Goal: Task Accomplishment & Management: Manage account settings

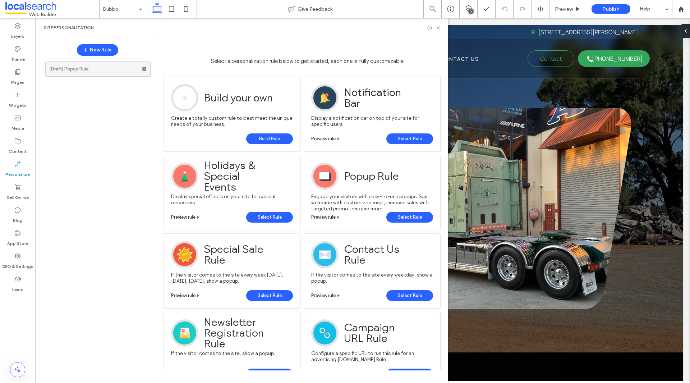
click at [143, 69] on use at bounding box center [144, 69] width 5 height 4
click at [184, 96] on label "Delete" at bounding box center [193, 97] width 51 height 6
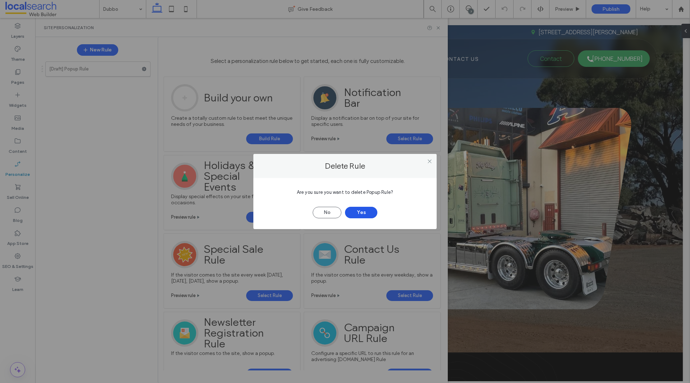
click at [360, 211] on button "Yes" at bounding box center [361, 212] width 32 height 11
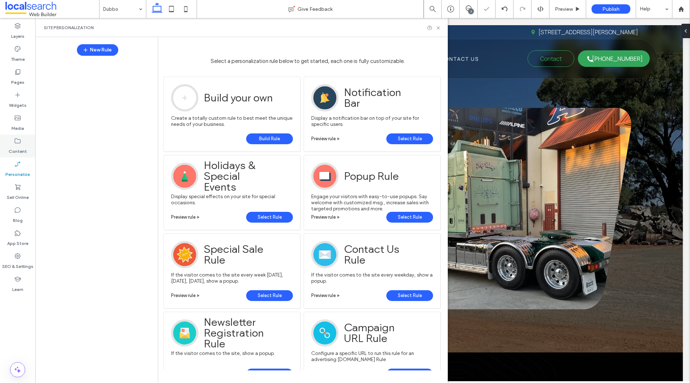
click at [19, 148] on label "Content" at bounding box center [18, 149] width 18 height 10
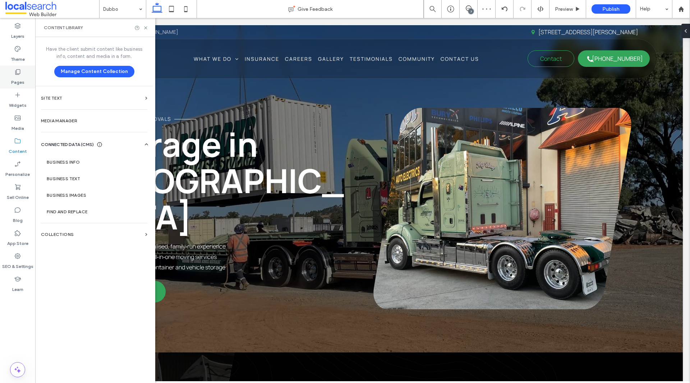
click at [18, 84] on label "Pages" at bounding box center [17, 80] width 13 height 10
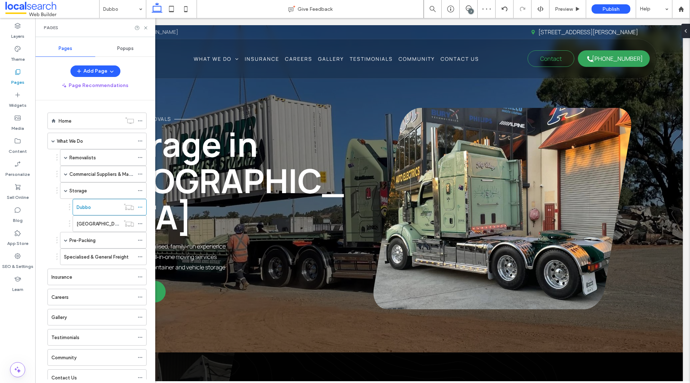
click at [136, 51] on span "Have the client submit content like business info, content and media in a form." at bounding box center [94, 53] width 101 height 14
click at [129, 51] on span "Popups" at bounding box center [125, 49] width 17 height 6
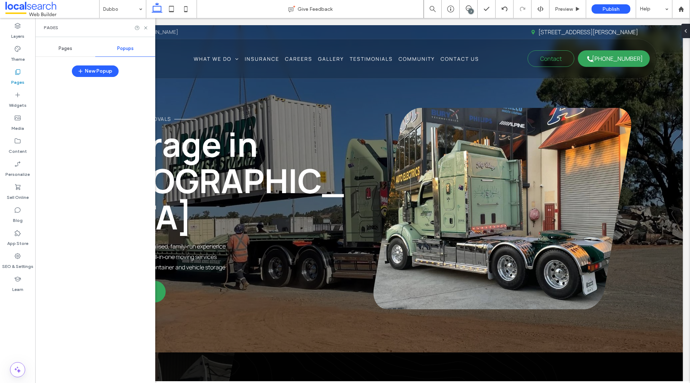
click at [63, 51] on span "Pages" at bounding box center [66, 49] width 14 height 6
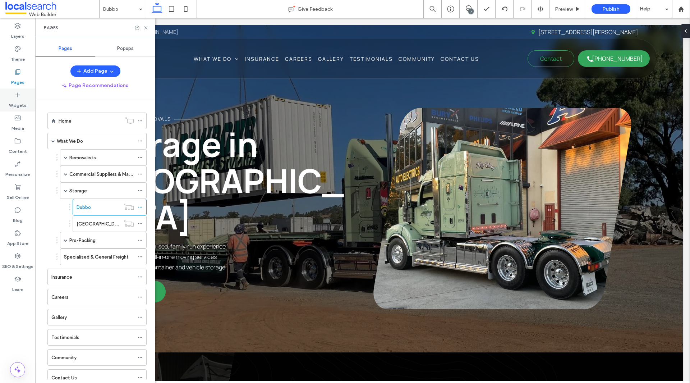
click at [13, 105] on label "Widgets" at bounding box center [18, 103] width 18 height 10
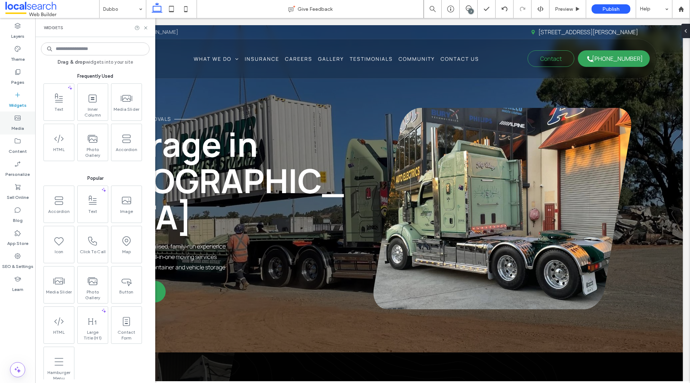
click at [21, 123] on label "Media" at bounding box center [17, 126] width 13 height 10
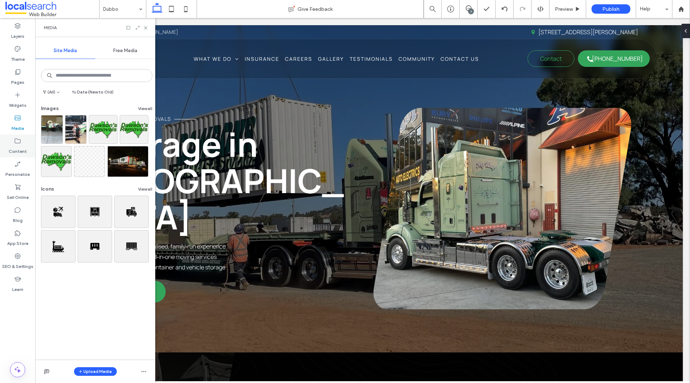
click at [19, 142] on icon at bounding box center [17, 140] width 7 height 7
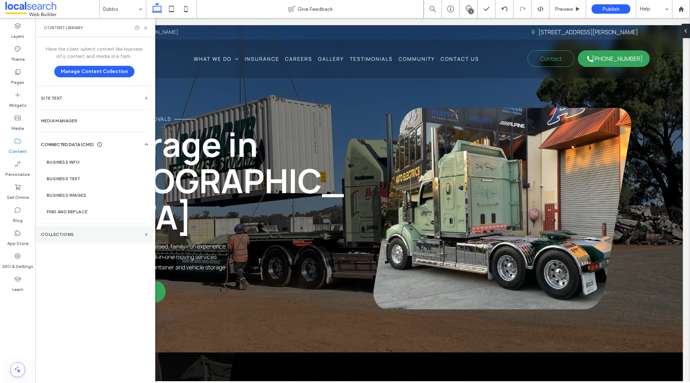
click at [54, 232] on label "Collections" at bounding box center [91, 234] width 101 height 5
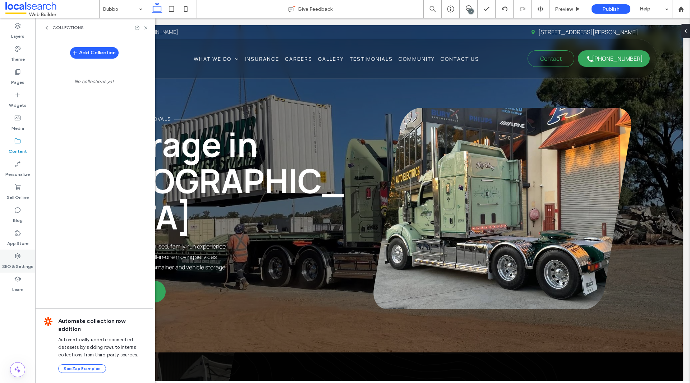
click at [26, 268] on label "SEO & Settings" at bounding box center [17, 264] width 31 height 10
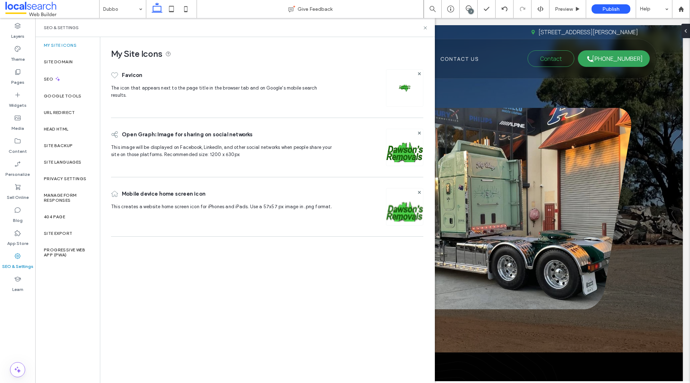
click at [75, 127] on div "Head HTML" at bounding box center [67, 129] width 65 height 17
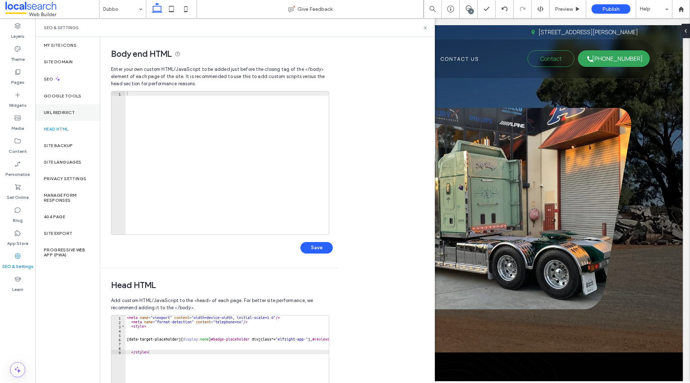
click at [80, 112] on div "URL Redirect" at bounding box center [67, 112] width 65 height 17
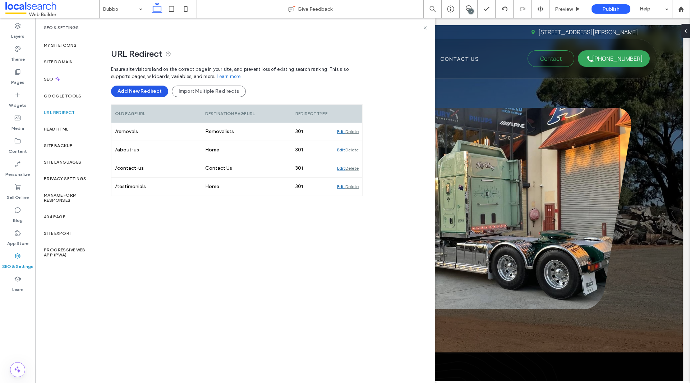
click at [147, 94] on button "Add New Redirect" at bounding box center [139, 91] width 57 height 11
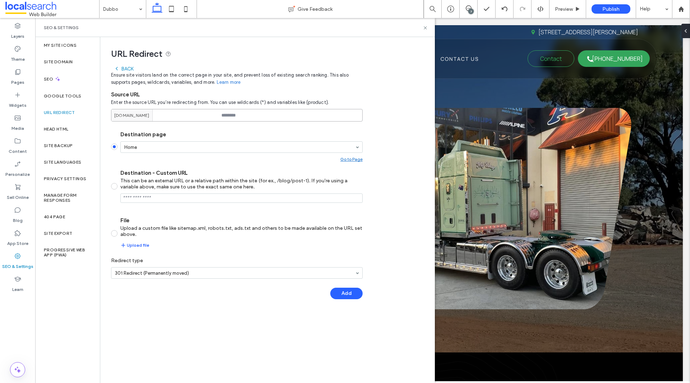
click at [283, 111] on input at bounding box center [237, 115] width 252 height 13
paste input "**********"
type input "**********"
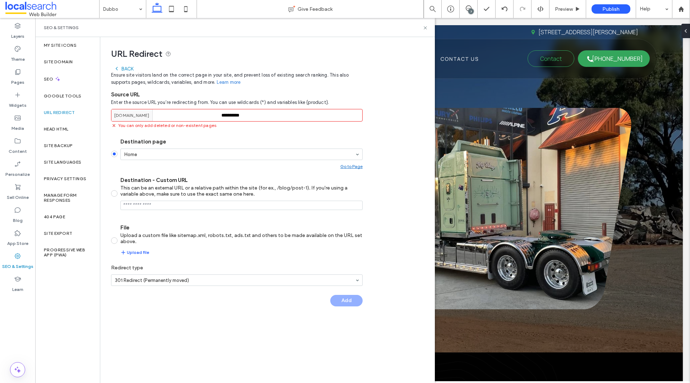
click at [259, 137] on section "Destination page Home Go to Page Destination - Custom URL This can be an extern…" at bounding box center [237, 196] width 252 height 129
click at [364, 128] on div "**********" at bounding box center [264, 175] width 328 height 276
click at [332, 116] on input "**********" at bounding box center [237, 115] width 252 height 13
click at [156, 116] on div "dawsonsremovals.webbuilder.localsearch.com.au" at bounding box center [133, 115] width 44 height 12
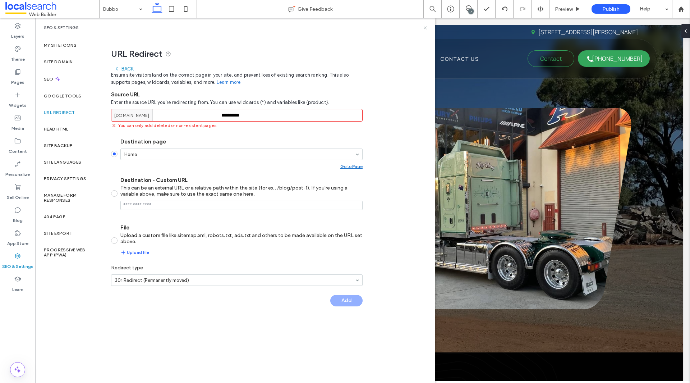
click at [425, 30] on icon at bounding box center [425, 27] width 5 height 5
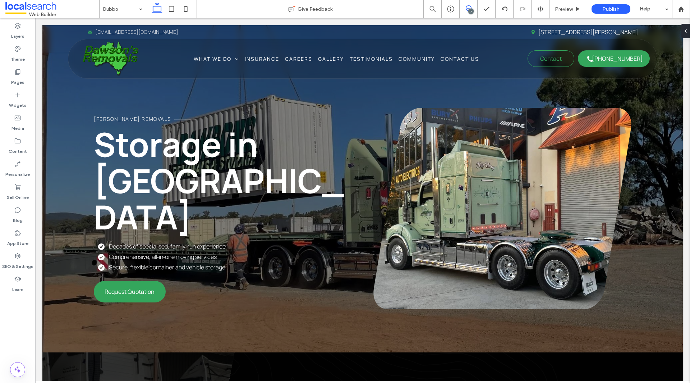
click at [475, 10] on span at bounding box center [469, 8] width 18 height 6
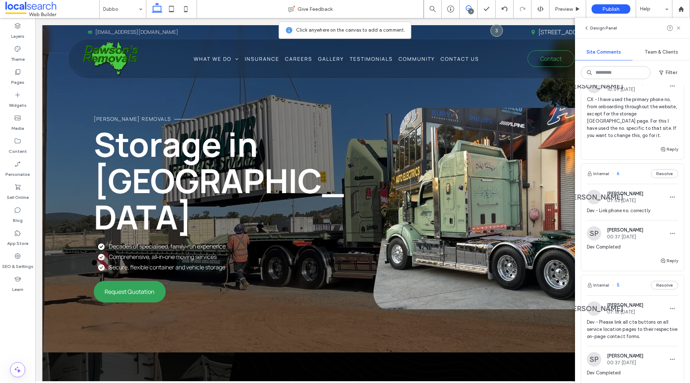
scroll to position [144, 0]
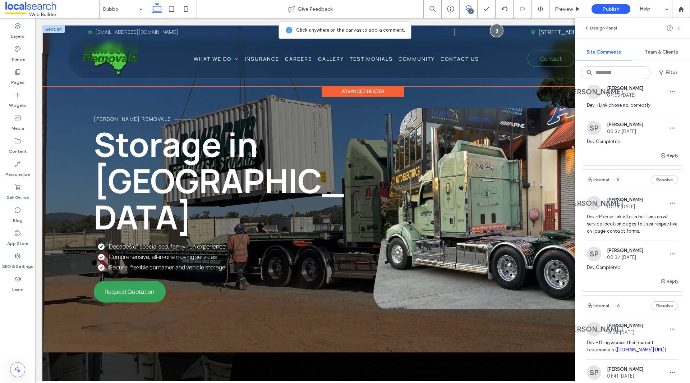
click at [494, 31] on div at bounding box center [496, 30] width 13 height 13
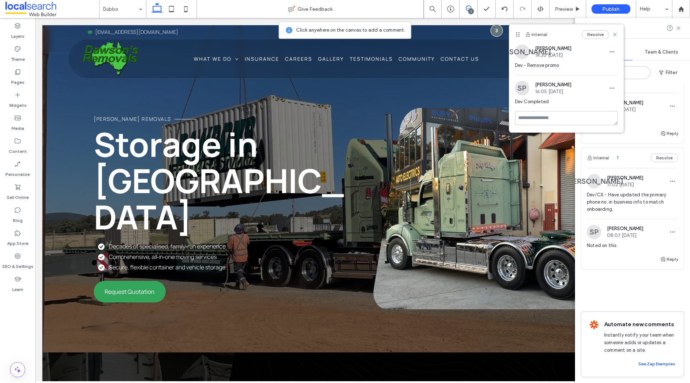
scroll to position [719, 0]
click at [629, 243] on div "Noted on this" at bounding box center [632, 248] width 91 height 13
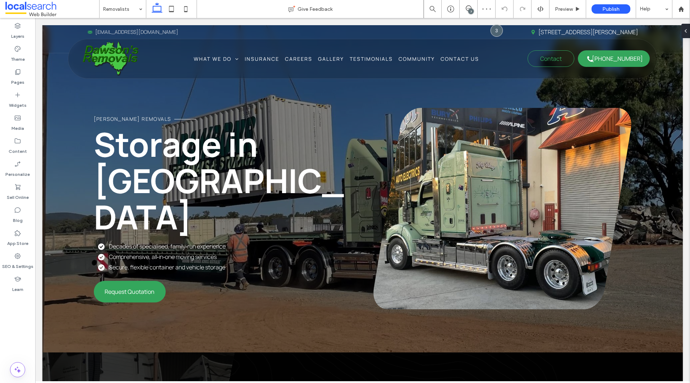
click at [471, 10] on div "7" at bounding box center [470, 11] width 5 height 5
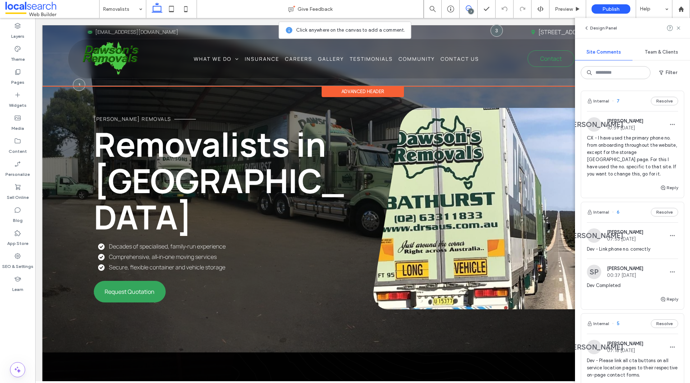
click at [83, 86] on div "Advanced Header" at bounding box center [362, 86] width 640 height 1
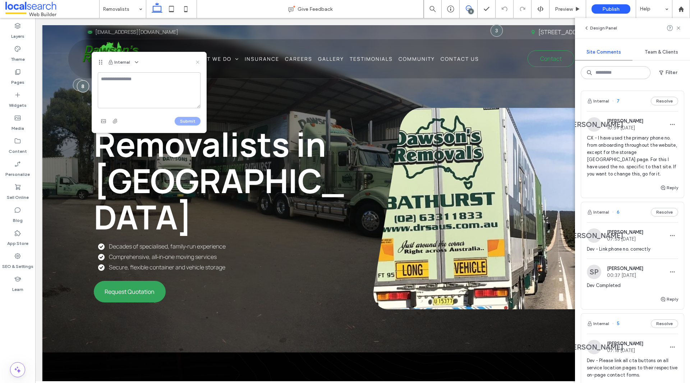
drag, startPoint x: 198, startPoint y: 63, endPoint x: 73, endPoint y: 66, distance: 125.1
click at [198, 63] on use at bounding box center [197, 61] width 3 height 3
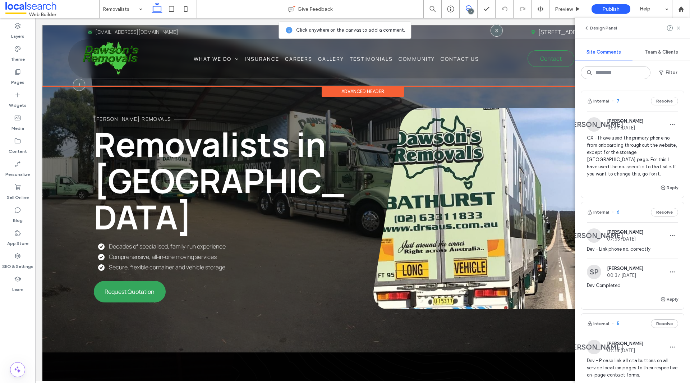
click at [79, 86] on div "Advanced Header" at bounding box center [362, 86] width 640 height 1
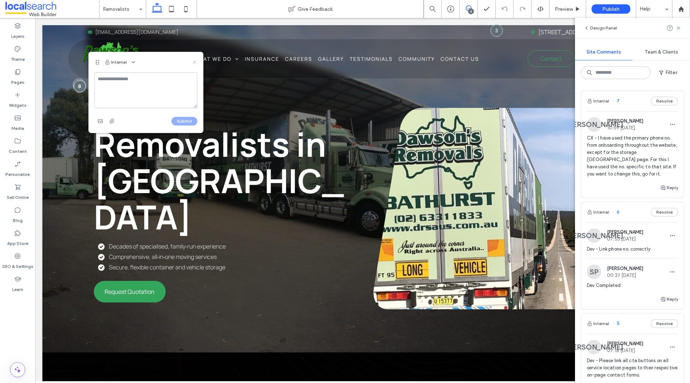
drag, startPoint x: 194, startPoint y: 63, endPoint x: 68, endPoint y: 64, distance: 126.1
click at [194, 63] on icon at bounding box center [195, 62] width 6 height 6
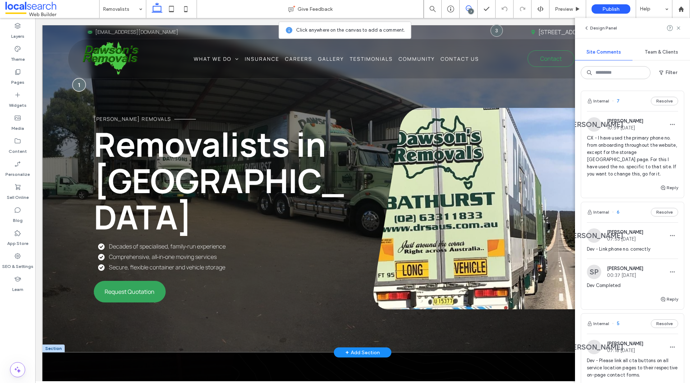
click at [76, 87] on div at bounding box center [79, 84] width 13 height 13
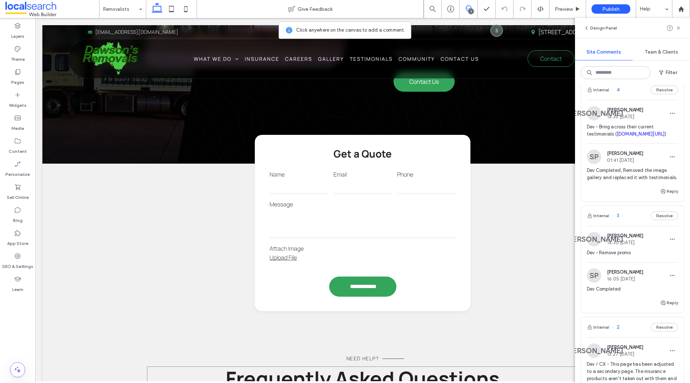
scroll to position [503, 0]
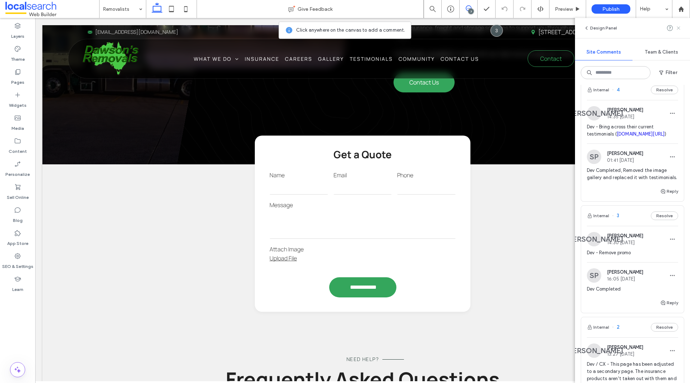
click at [680, 29] on use at bounding box center [678, 27] width 3 height 3
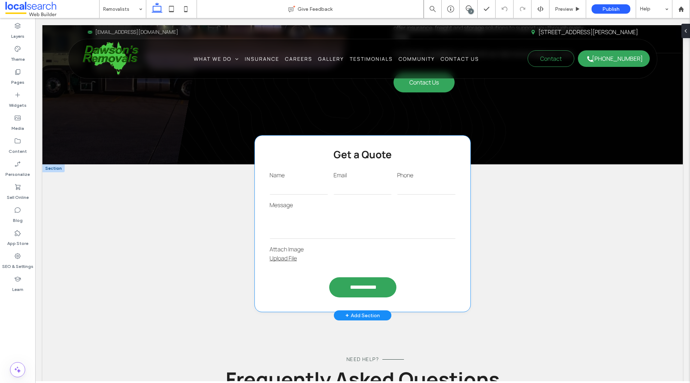
click at [345, 211] on textarea at bounding box center [362, 224] width 186 height 29
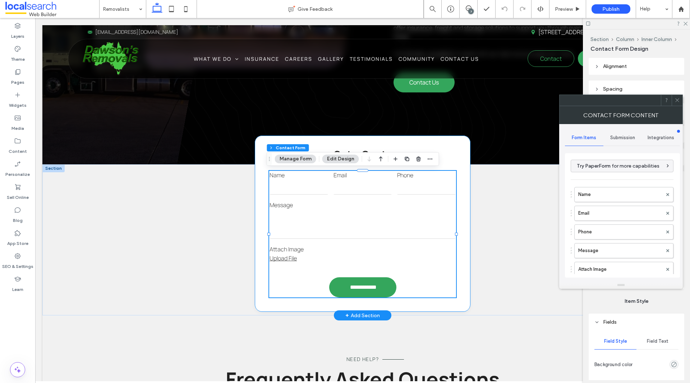
type input "**********"
type input "*"
type input "***"
type input "*"
type input "***"
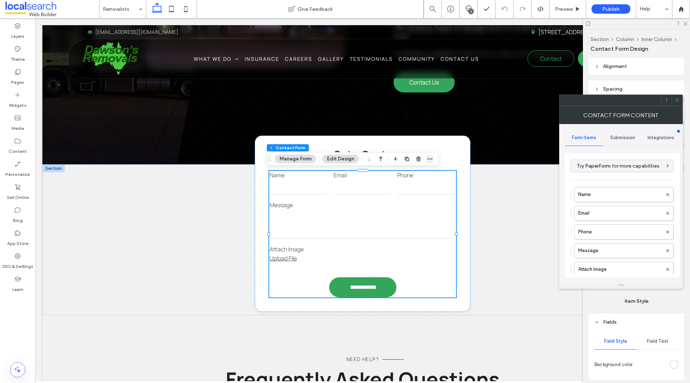
click at [431, 160] on icon "button" at bounding box center [430, 159] width 6 height 6
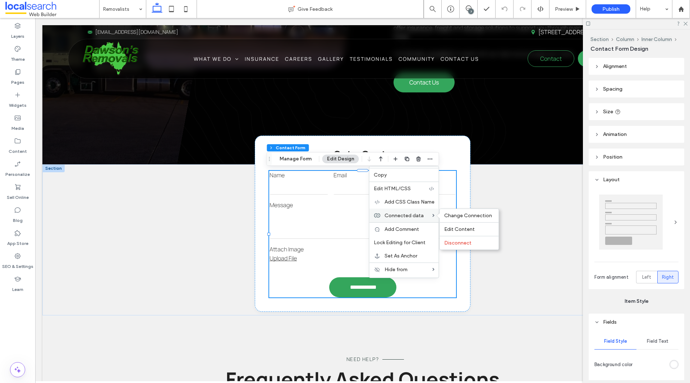
click at [405, 216] on span "Connected data" at bounding box center [403, 215] width 39 height 6
click at [430, 215] on label "Connected data" at bounding box center [408, 215] width 48 height 6
click at [460, 215] on span "Change Connection" at bounding box center [468, 215] width 48 height 6
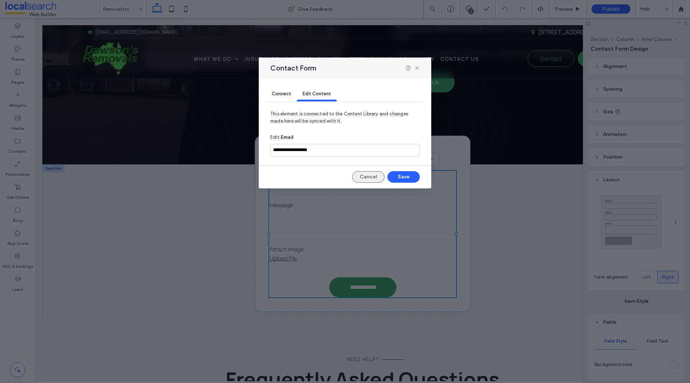
drag, startPoint x: 369, startPoint y: 179, endPoint x: 343, endPoint y: 174, distance: 26.1
click at [369, 179] on button "Cancel" at bounding box center [368, 176] width 32 height 11
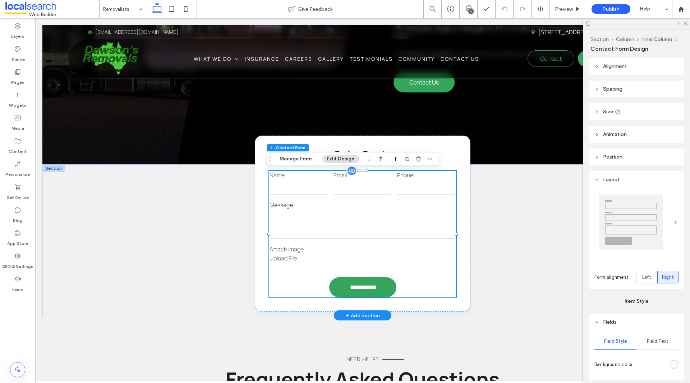
click at [304, 199] on div "Message" at bounding box center [363, 220] width 192 height 44
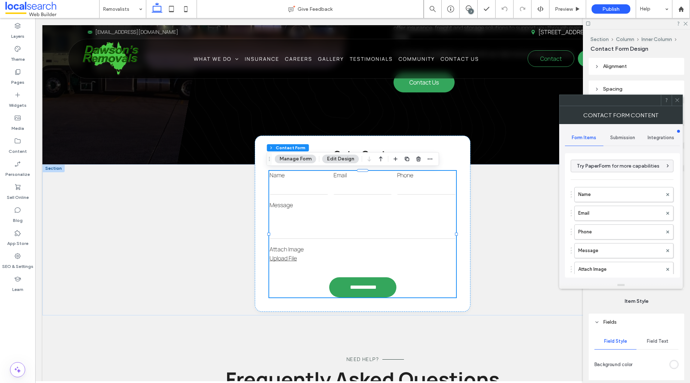
drag, startPoint x: 301, startPoint y: 160, endPoint x: 505, endPoint y: 174, distance: 204.2
click at [301, 160] on button "Manage Form" at bounding box center [295, 158] width 41 height 9
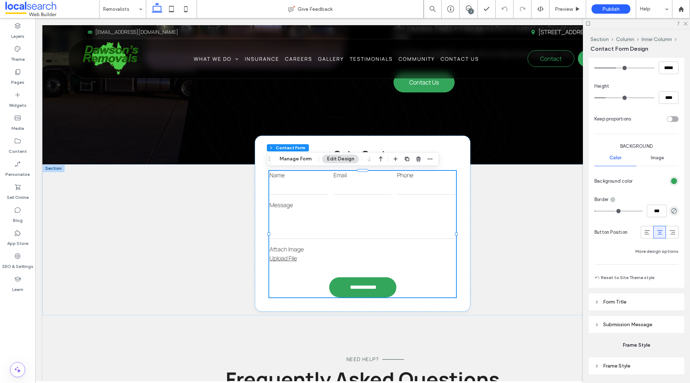
scroll to position [492, 0]
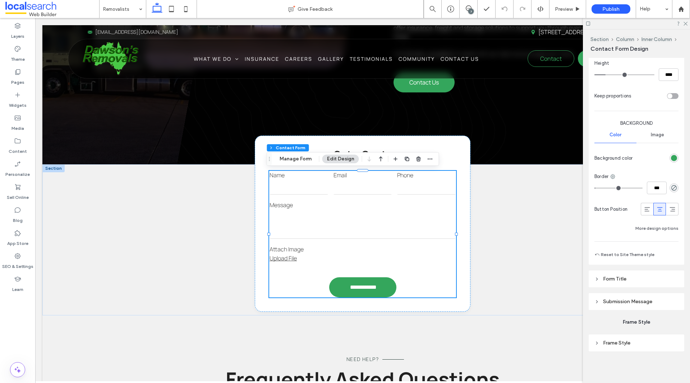
click at [619, 277] on span "Form Title" at bounding box center [614, 279] width 23 height 6
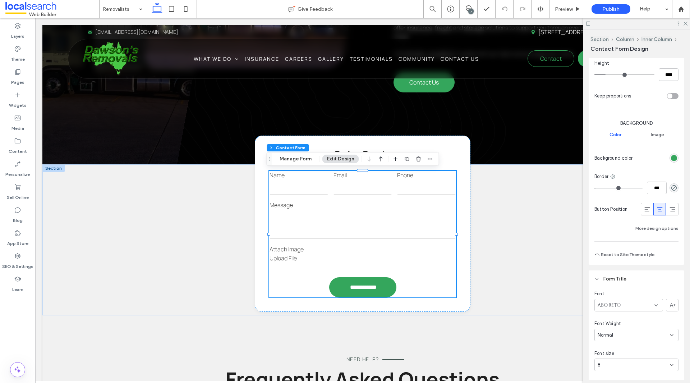
click at [621, 278] on span "Form Title" at bounding box center [614, 279] width 23 height 6
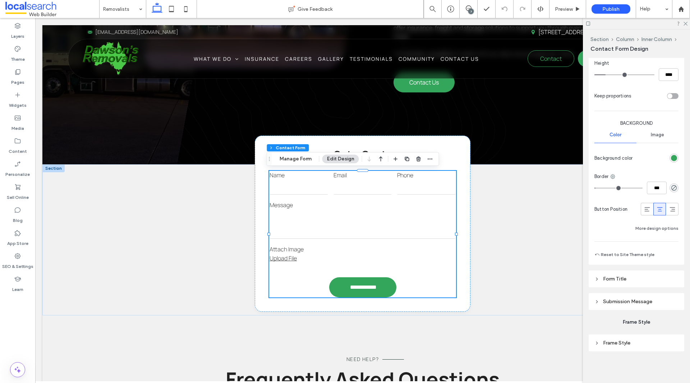
click at [625, 304] on header "Submission Message" at bounding box center [637, 301] width 96 height 17
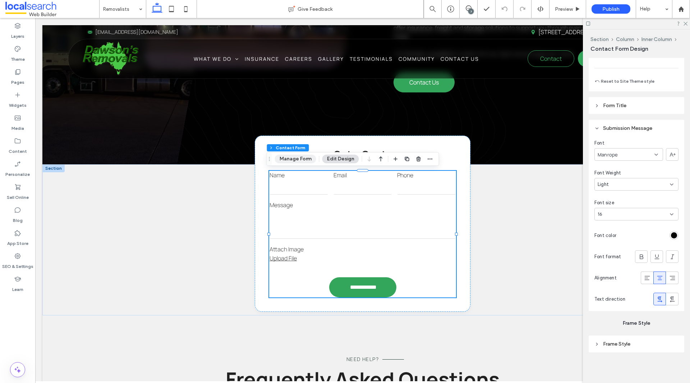
drag, startPoint x: 306, startPoint y: 159, endPoint x: 313, endPoint y: 161, distance: 7.8
click at [305, 159] on button "Manage Form" at bounding box center [295, 158] width 41 height 9
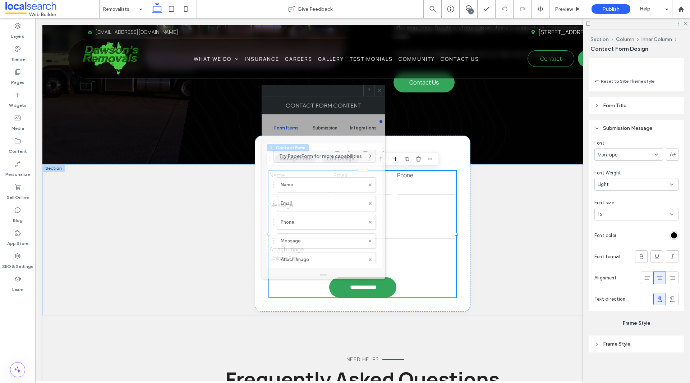
drag, startPoint x: 628, startPoint y: 108, endPoint x: 317, endPoint y: 96, distance: 312.1
click at [317, 96] on div "Contact Form Content" at bounding box center [324, 105] width 124 height 18
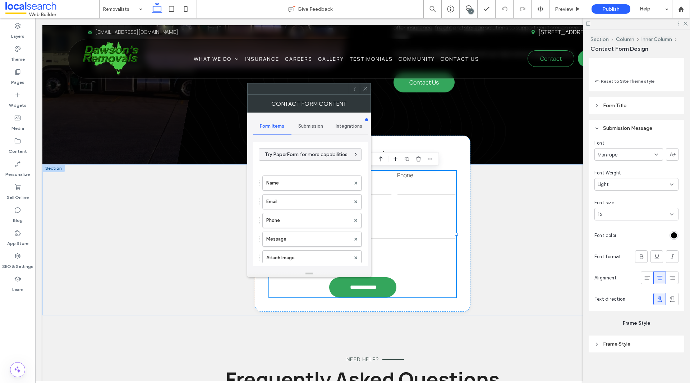
click at [312, 125] on span "Submission" at bounding box center [310, 126] width 25 height 6
click at [303, 160] on label "New submission notification" at bounding box center [311, 160] width 96 height 14
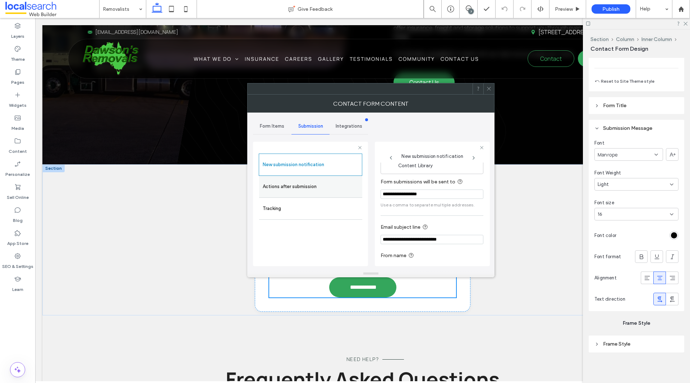
scroll to position [37, 0]
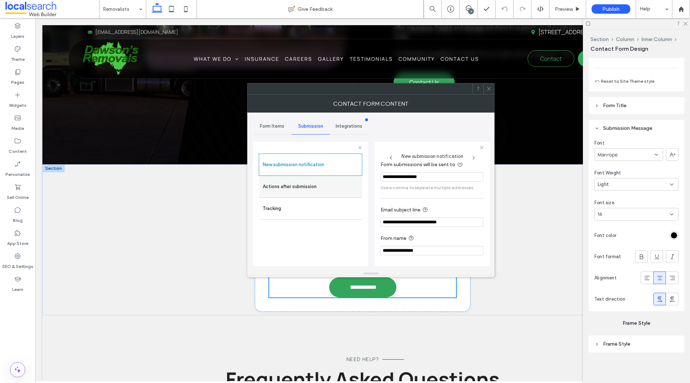
click at [324, 188] on label "Actions after submission" at bounding box center [311, 186] width 96 height 14
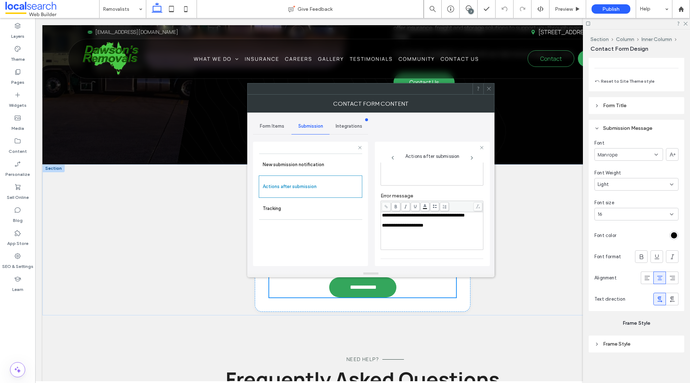
scroll to position [0, 0]
click at [277, 131] on div "Form Items" at bounding box center [272, 126] width 38 height 16
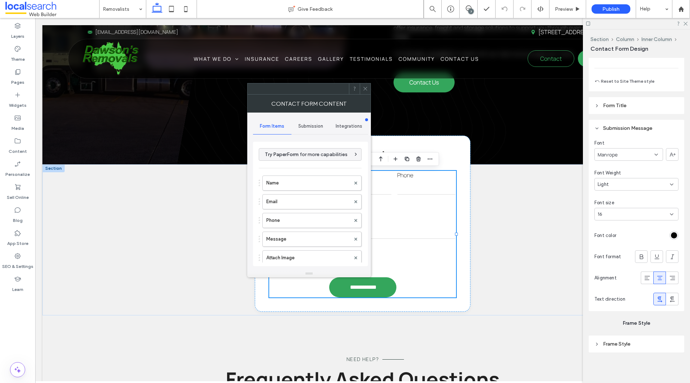
click at [291, 126] on div "Submission" at bounding box center [310, 126] width 38 height 16
click at [314, 126] on span "Submission" at bounding box center [310, 126] width 25 height 6
click at [306, 157] on label "New submission notification" at bounding box center [311, 160] width 96 height 14
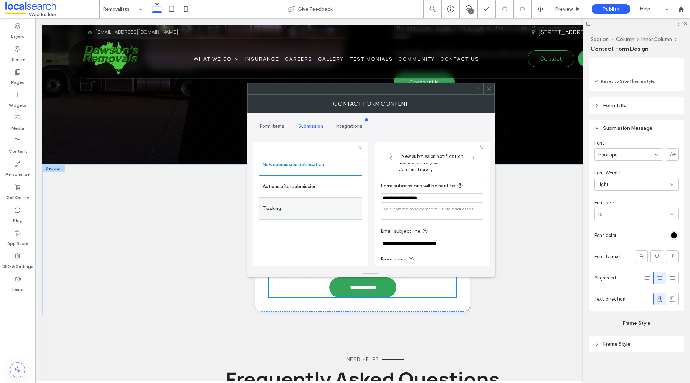
scroll to position [37, 0]
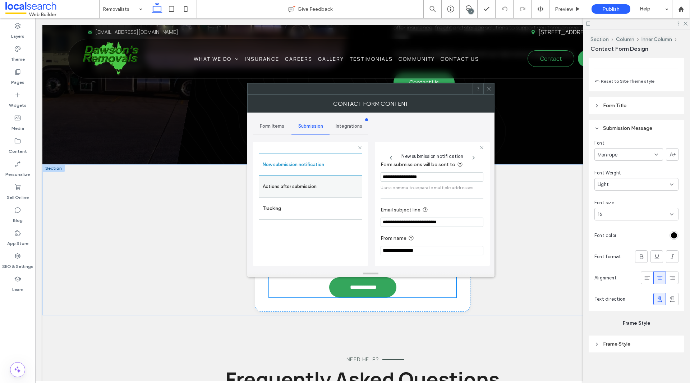
click at [291, 195] on div "Actions after submission" at bounding box center [310, 187] width 103 height 22
click at [292, 194] on div "Actions after submission" at bounding box center [310, 187] width 103 height 22
click at [316, 185] on label "Actions after submission" at bounding box center [311, 186] width 96 height 14
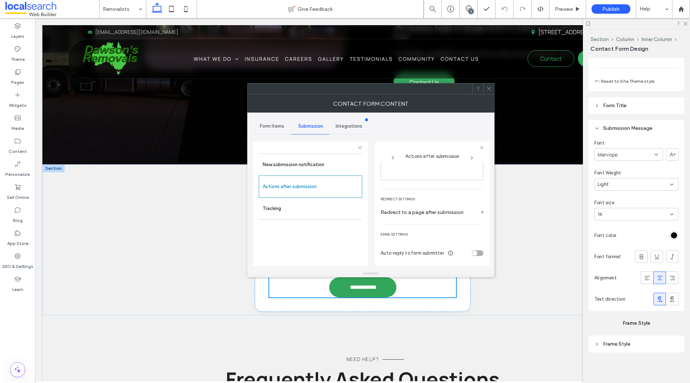
scroll to position [0, 0]
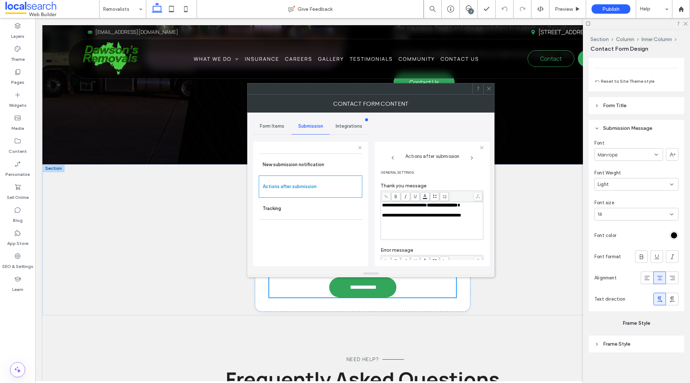
click at [281, 123] on div "Form Items" at bounding box center [272, 126] width 38 height 16
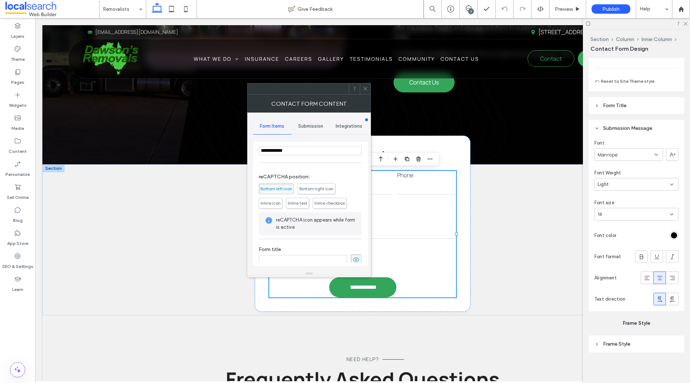
scroll to position [164, 0]
click at [366, 87] on use at bounding box center [365, 89] width 4 height 4
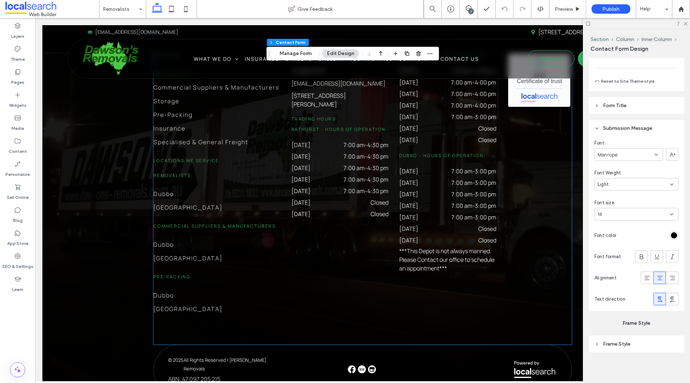
scroll to position [1500, 0]
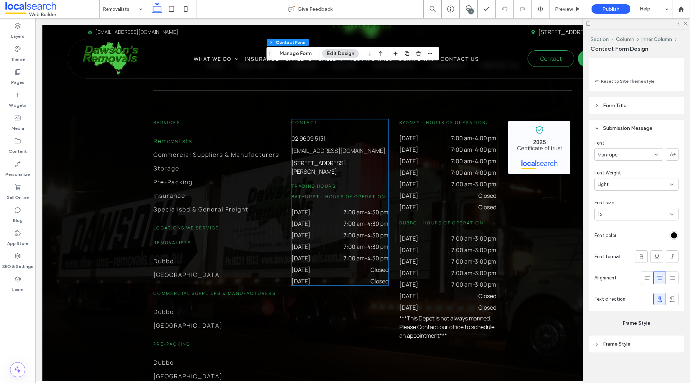
click at [361, 171] on div "02 9609 5131 sales@drsaus.com.au 5 Littlebourne St, Kelso NSW 2795 Trading Hour…" at bounding box center [339, 209] width 97 height 151
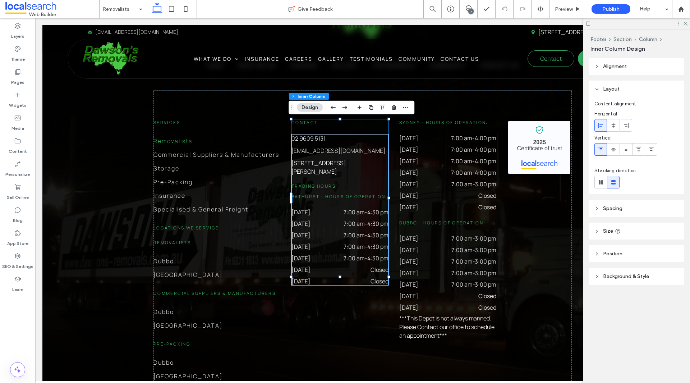
click at [361, 171] on div "02 9609 5131 sales@drsaus.com.au 5 Littlebourne St, Kelso NSW 2795 Trading Hour…" at bounding box center [339, 209] width 97 height 151
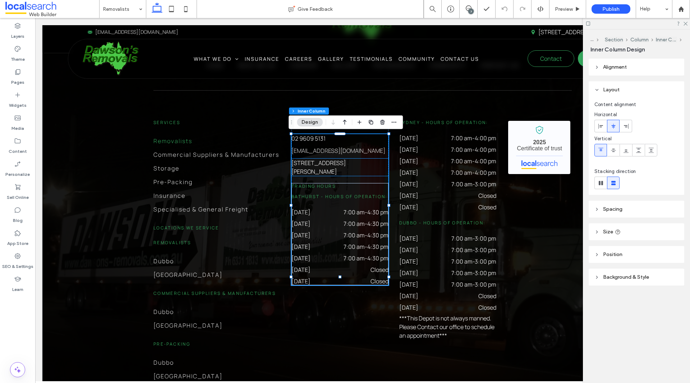
click at [334, 166] on link "5 Littlebourne St, Kelso NSW 2795" at bounding box center [318, 167] width 54 height 17
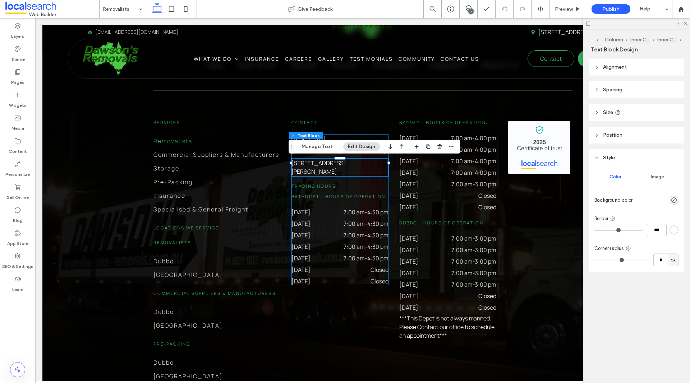
click at [333, 172] on div "02 9609 5131 sales@drsaus.com.au 5 Littlebourne St, Kelso NSW 2795 Trading Hour…" at bounding box center [339, 209] width 97 height 151
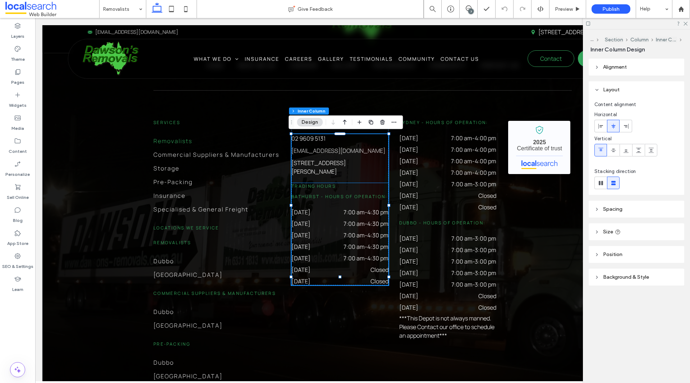
click at [336, 183] on h6 "Trading Hours" at bounding box center [339, 186] width 97 height 6
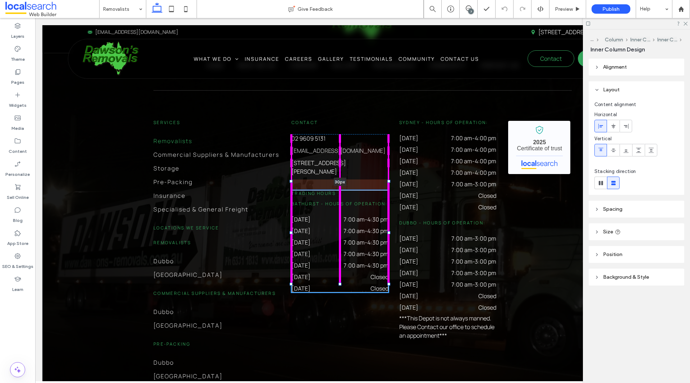
drag, startPoint x: 336, startPoint y: 174, endPoint x: 338, endPoint y: 181, distance: 7.3
click at [338, 181] on div at bounding box center [339, 180] width 11 height 3
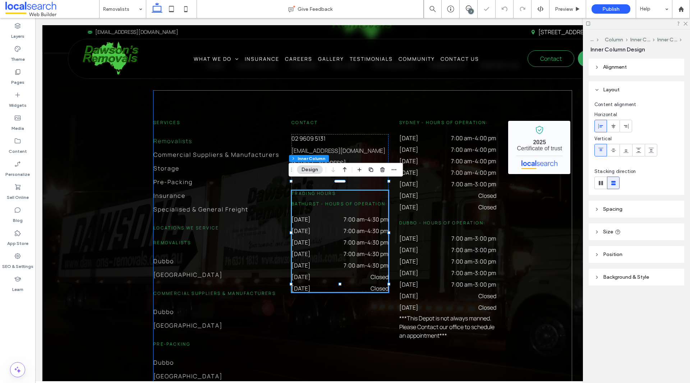
click at [342, 296] on div "Services Removalists Commercial Suppliers & Manufacturers Storage Pre-Packing I…" at bounding box center [362, 251] width 418 height 321
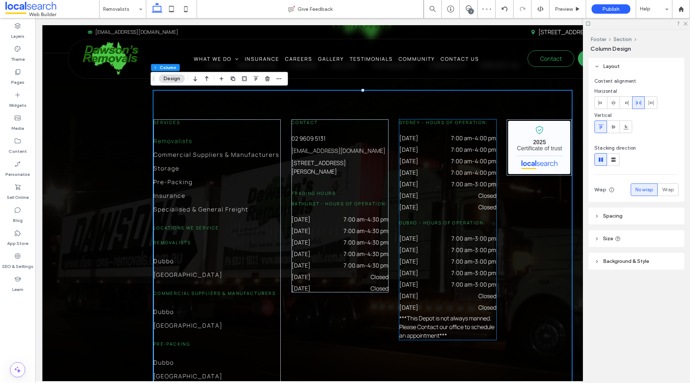
click at [444, 230] on div "Sydney - Hours of Operation: Monday 7:00 am - 4:00 pm Tuesday 7:00 am - 4:00 pm…" at bounding box center [447, 229] width 97 height 220
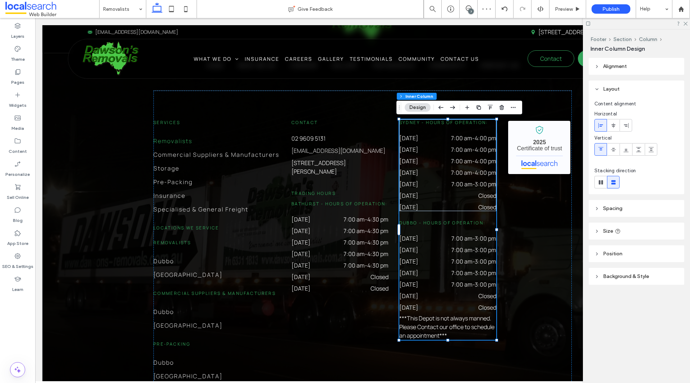
click at [438, 218] on div "Sydney - Hours of Operation: Monday 7:00 am - 4:00 pm Tuesday 7:00 am - 4:00 pm…" at bounding box center [447, 229] width 97 height 220
click at [442, 217] on div "Sydney - Hours of Operation: Monday 7:00 am - 4:00 pm Tuesday 7:00 am - 4:00 pm…" at bounding box center [447, 229] width 97 height 220
click at [441, 223] on span "Dubbo - Hours of Operation:" at bounding box center [442, 223] width 87 height 6
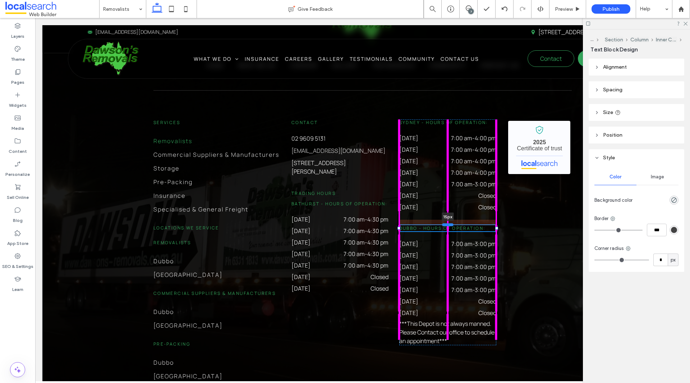
drag, startPoint x: 444, startPoint y: 220, endPoint x: 447, endPoint y: 225, distance: 5.9
click at [447, 225] on div at bounding box center [447, 224] width 11 height 3
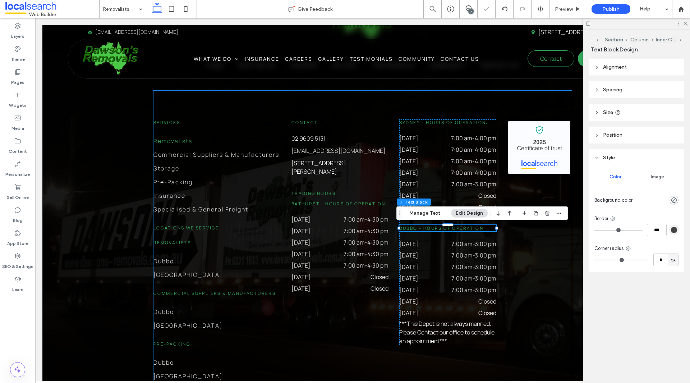
click at [533, 236] on div "Services Removalists Commercial Suppliers & Manufacturers Storage Pre-Packing I…" at bounding box center [362, 251] width 418 height 321
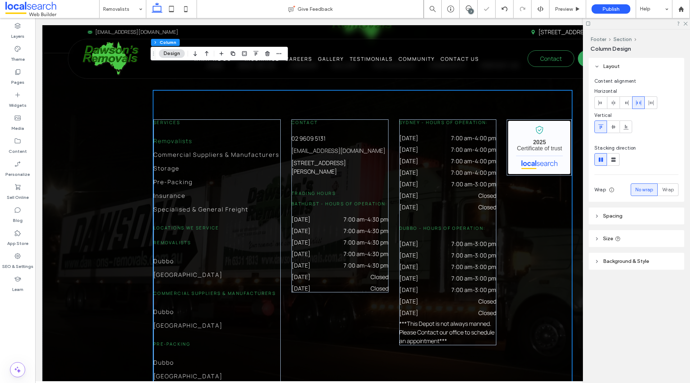
scroll to position [1607, 0]
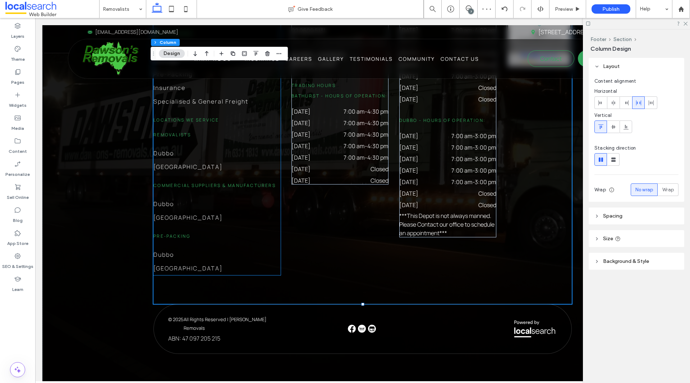
click at [188, 119] on span "Locations We Service" at bounding box center [186, 120] width 66 height 6
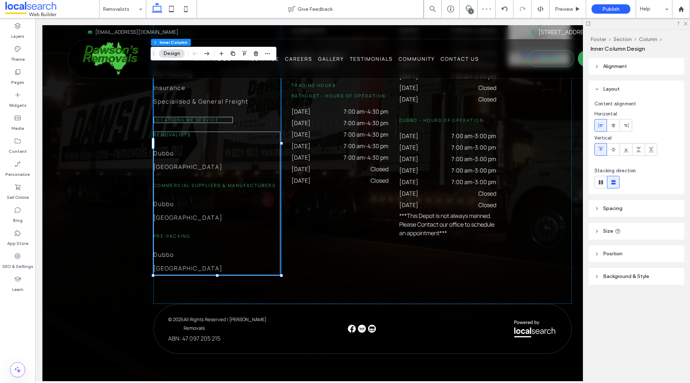
click at [193, 112] on div "Services Removalists Commercial Suppliers & Manufacturers Storage Pre-Packing I…" at bounding box center [216, 142] width 127 height 263
click at [203, 100] on span "Specialised & General Freight" at bounding box center [200, 101] width 95 height 8
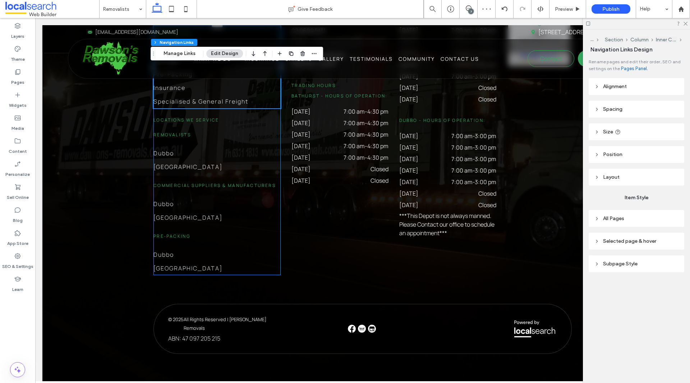
type input "***"
type input "****"
click at [204, 119] on span "Locations We Service" at bounding box center [186, 120] width 66 height 6
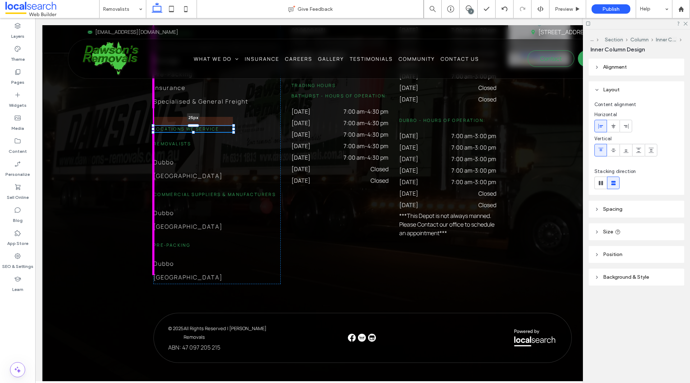
drag, startPoint x: 193, startPoint y: 117, endPoint x: 197, endPoint y: 126, distance: 9.8
click at [197, 126] on div "Home What We Do Careers Gallery Testimonials Community Contact Us Services Remo…" at bounding box center [362, 130] width 431 height 522
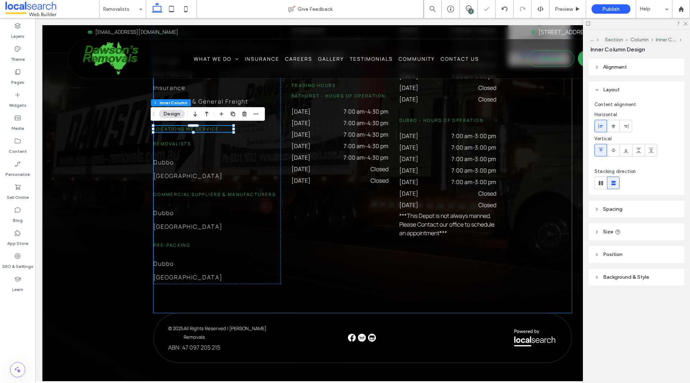
click at [338, 232] on div "Services Removalists Commercial Suppliers & Manufacturers Storage Pre-Packing I…" at bounding box center [362, 148] width 418 height 330
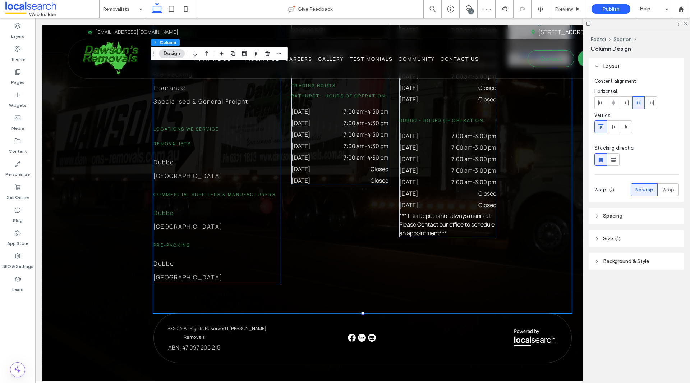
click at [198, 206] on link "Dubbo" at bounding box center [216, 213] width 127 height 14
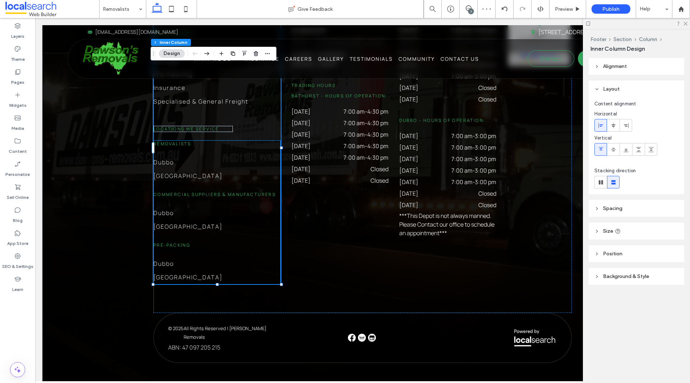
click at [202, 197] on div "Removalists Dubbo Wetherill Park Commercial Suppliers & Manufacturers Dubbo Wet…" at bounding box center [216, 211] width 127 height 143
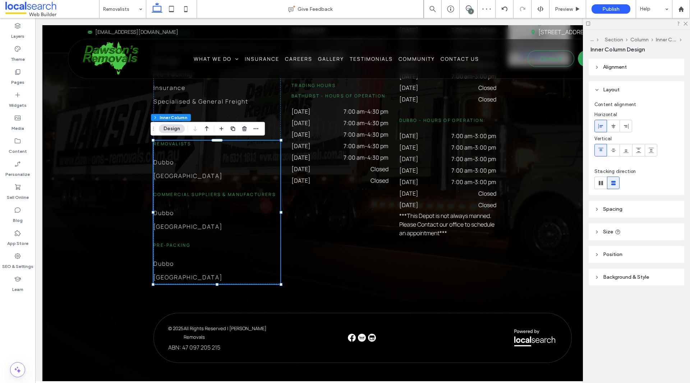
click at [209, 197] on div "Removalists Dubbo Wetherill Park Commercial Suppliers & Manufacturers Dubbo Wet…" at bounding box center [216, 211] width 127 height 143
click at [208, 205] on div "Removalists Dubbo Wetherill Park Commercial Suppliers & Manufacturers Dubbo Wet…" at bounding box center [216, 211] width 127 height 143
click at [209, 204] on div "Removalists Dubbo Wetherill Park Commercial Suppliers & Manufacturers Dubbo Wet…" at bounding box center [216, 211] width 127 height 143
click at [211, 194] on span "Commercial Suppliers & Manufacturers" at bounding box center [214, 194] width 122 height 6
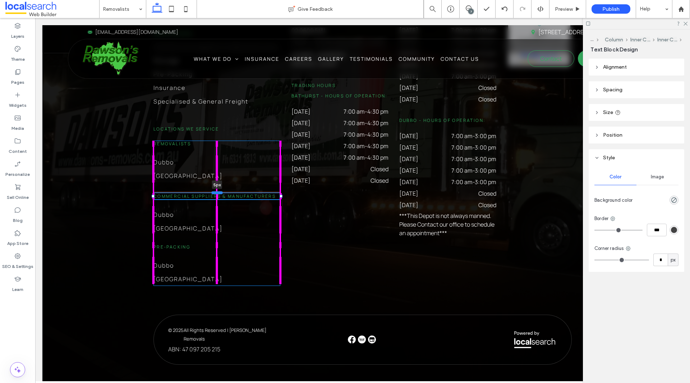
click at [213, 192] on div at bounding box center [216, 192] width 11 height 3
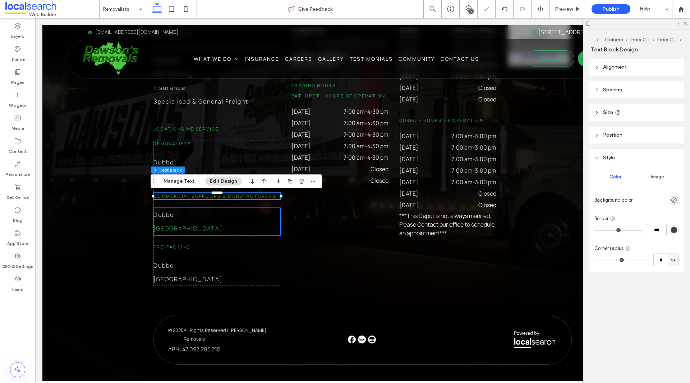
click at [193, 222] on link "Wetherill Park" at bounding box center [216, 228] width 127 height 14
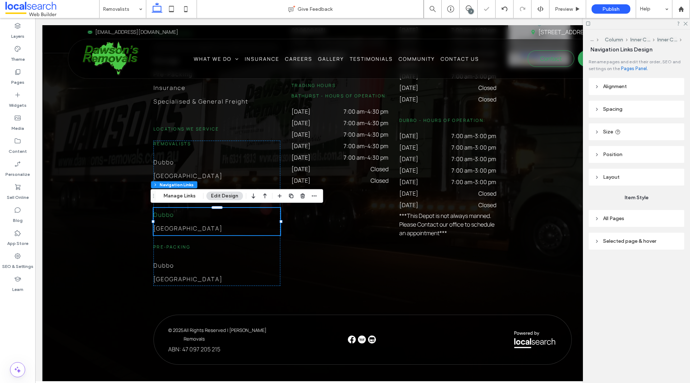
type input "***"
type input "****"
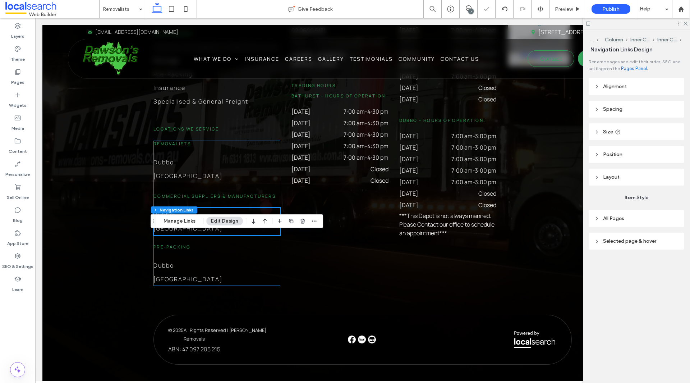
scroll to position [1582, 0]
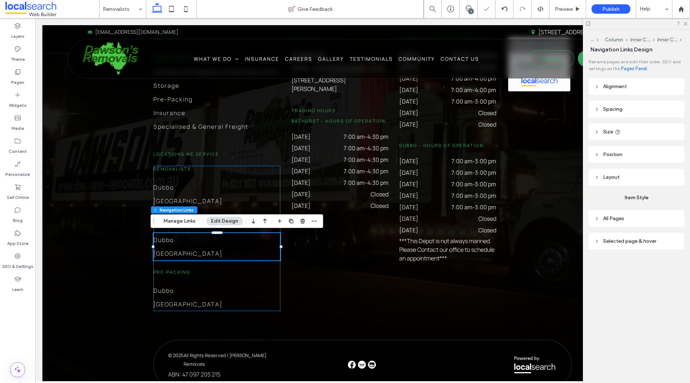
click at [213, 209] on div "Removalists Dubbo Wetherill Park Commercial Suppliers & Manufacturers Dubbo Wet…" at bounding box center [216, 238] width 127 height 145
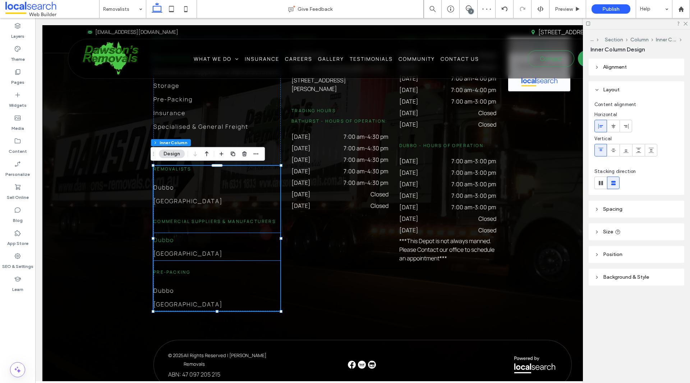
click at [214, 233] on link "Dubbo" at bounding box center [216, 240] width 127 height 14
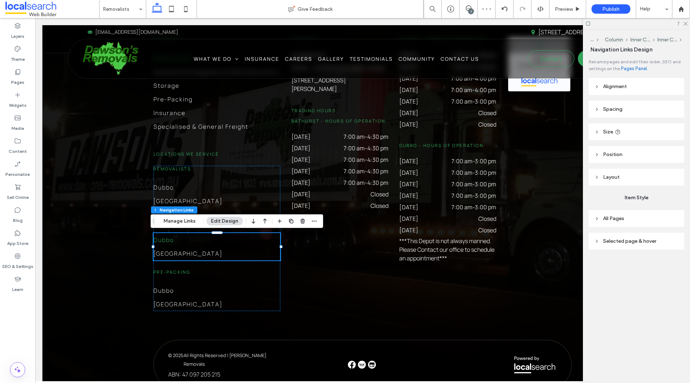
type input "***"
type input "****"
click at [248, 181] on link "Dubbo" at bounding box center [216, 187] width 127 height 14
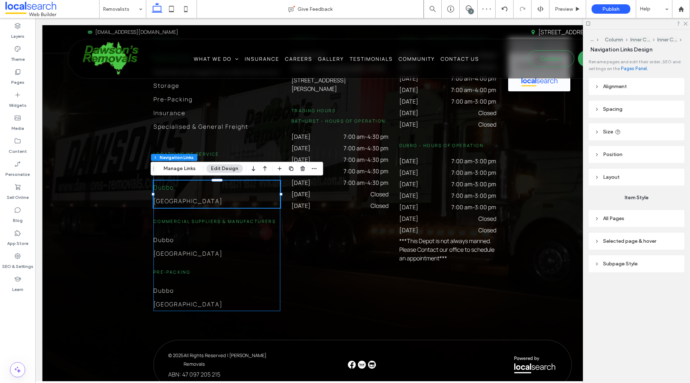
type input "***"
type input "****"
click at [242, 146] on div "Services Removalists Commercial Suppliers & Manufacturers Storage Pre-Packing I…" at bounding box center [216, 174] width 127 height 274
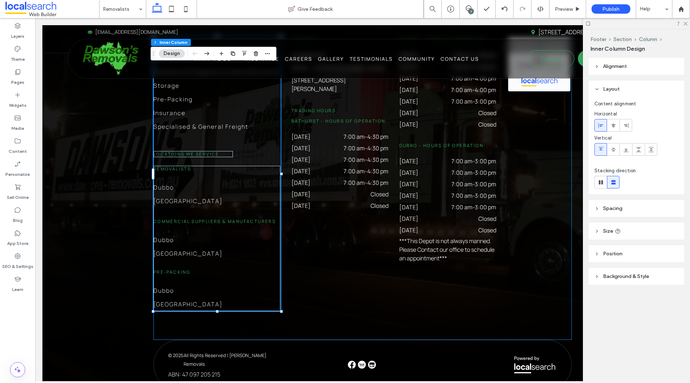
click at [297, 255] on div "Services Removalists Commercial Suppliers & Manufacturers Storage Pre-Packing I…" at bounding box center [362, 174] width 418 height 332
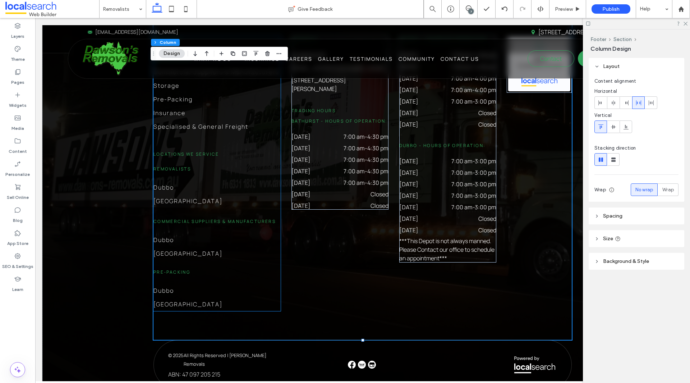
click at [223, 169] on h6 "Removalists" at bounding box center [216, 169] width 127 height 6
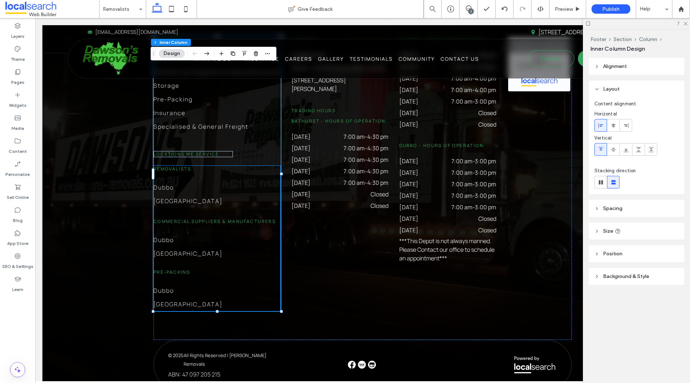
click at [218, 172] on div "Removalists Dubbo Wetherill Park Commercial Suppliers & Manufacturers Dubbo Wet…" at bounding box center [216, 238] width 127 height 145
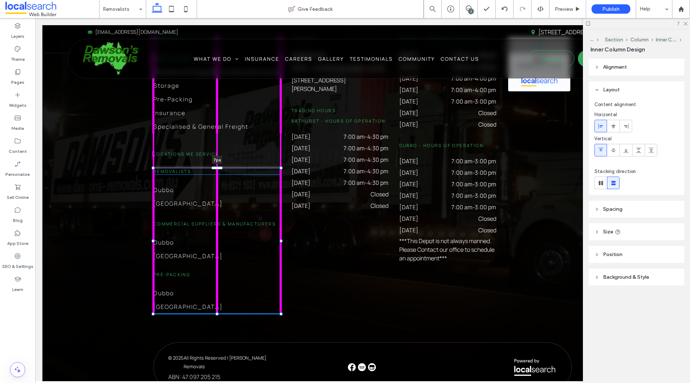
drag, startPoint x: 217, startPoint y: 166, endPoint x: 221, endPoint y: 169, distance: 5.0
click at [221, 169] on div "Home What We Do Careers Gallery Testimonials Community Contact Us Services Remo…" at bounding box center [362, 157] width 431 height 526
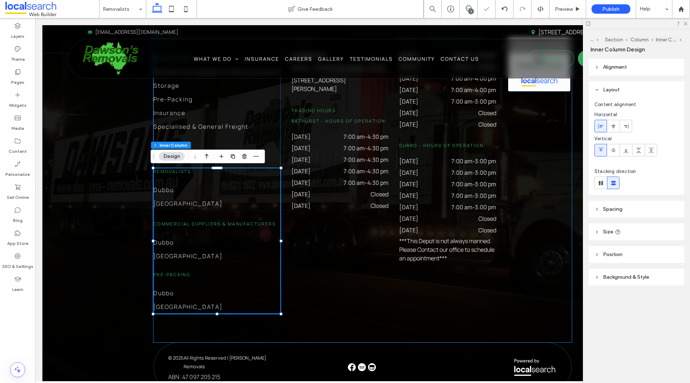
click at [327, 260] on div "Services Removalists Commercial Suppliers & Manufacturers Storage Pre-Packing I…" at bounding box center [362, 175] width 418 height 334
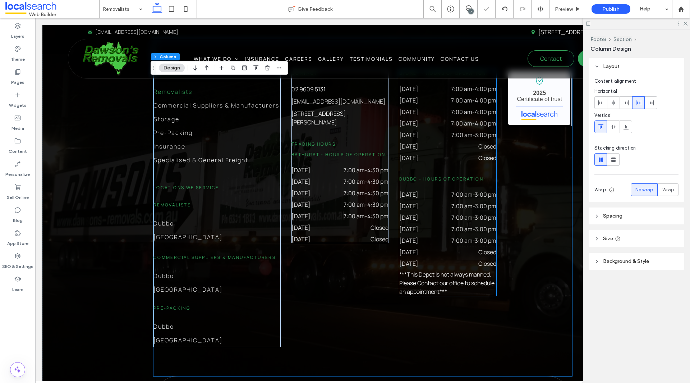
scroll to position [1510, 0]
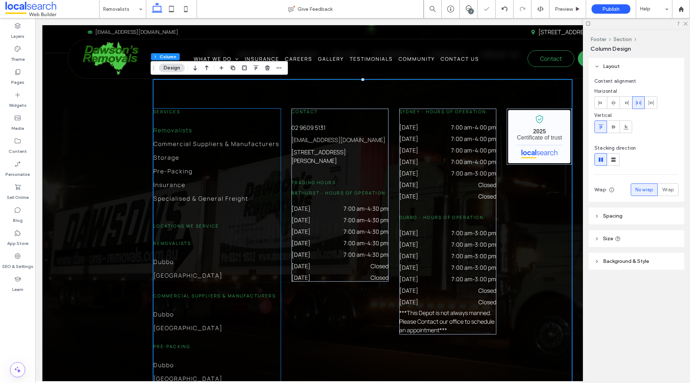
click at [225, 223] on h6 "Locations We Service" at bounding box center [193, 226] width 80 height 6
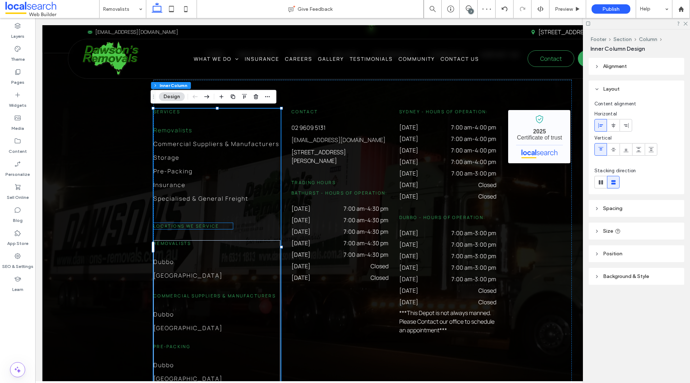
click at [197, 226] on span "Locations We Service" at bounding box center [186, 226] width 66 height 6
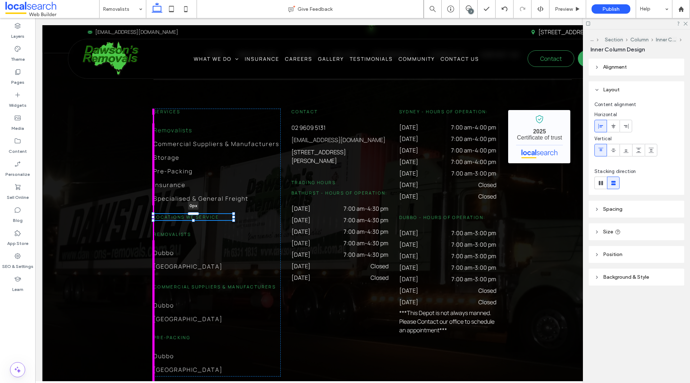
drag, startPoint x: 192, startPoint y: 223, endPoint x: 200, endPoint y: 214, distance: 12.5
click at [200, 214] on div "Home What We Do Careers Gallery Testimonials Community Contact Us Services Remo…" at bounding box center [362, 224] width 431 height 517
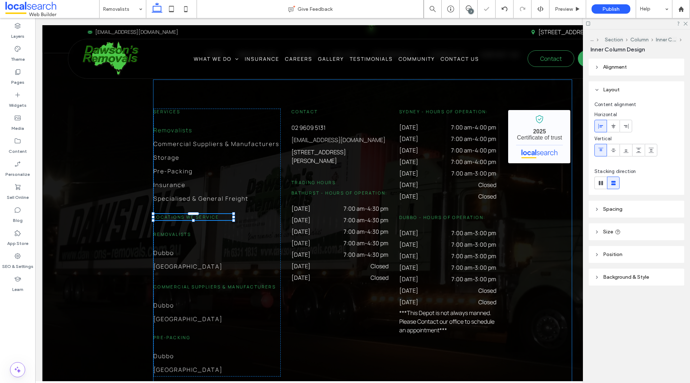
click at [358, 310] on div "Services Removalists Commercial Suppliers & Manufacturers Storage Pre-Packing I…" at bounding box center [362, 242] width 418 height 325
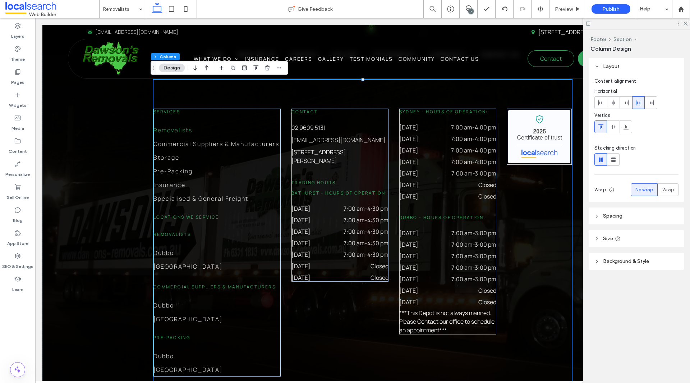
click at [523, 200] on div "Services Removalists Commercial Suppliers & Manufacturers Storage Pre-Packing I…" at bounding box center [362, 242] width 418 height 325
click at [196, 229] on div "Services Removalists Commercial Suppliers & Manufacturers Storage Pre-Packing I…" at bounding box center [216, 243] width 127 height 268
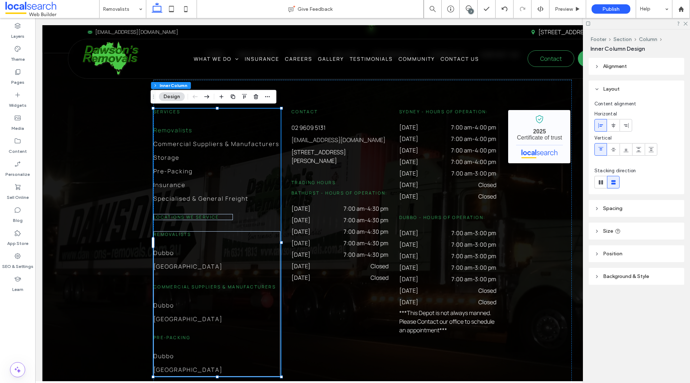
click at [198, 221] on div "Services Removalists Commercial Suppliers & Manufacturers Storage Pre-Packing I…" at bounding box center [216, 243] width 127 height 268
click at [196, 217] on span "Locations We Service" at bounding box center [186, 217] width 66 height 6
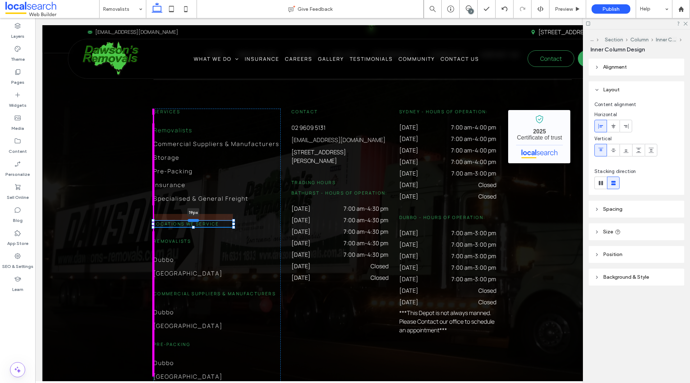
drag, startPoint x: 188, startPoint y: 213, endPoint x: 189, endPoint y: 220, distance: 6.9
click at [189, 220] on div at bounding box center [193, 219] width 11 height 3
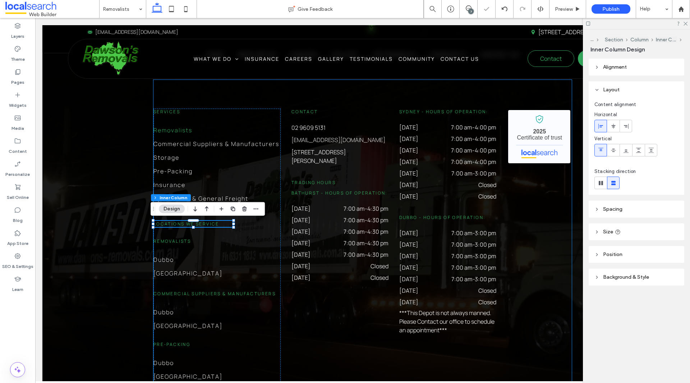
click at [334, 292] on div "Services Removalists Commercial Suppliers & Manufacturers Storage Pre-Packing I…" at bounding box center [362, 246] width 418 height 332
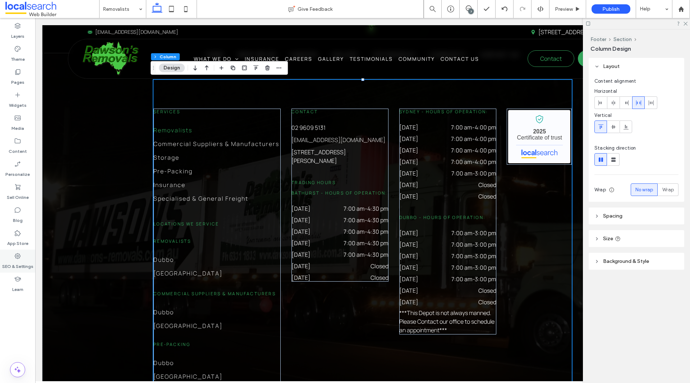
click at [13, 259] on label "SEO & Settings" at bounding box center [17, 264] width 31 height 10
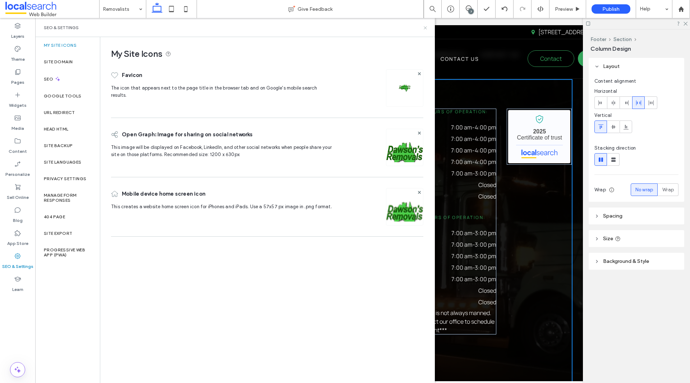
drag, startPoint x: 401, startPoint y: 13, endPoint x: 425, endPoint y: 28, distance: 28.9
click at [425, 28] on icon at bounding box center [425, 27] width 5 height 5
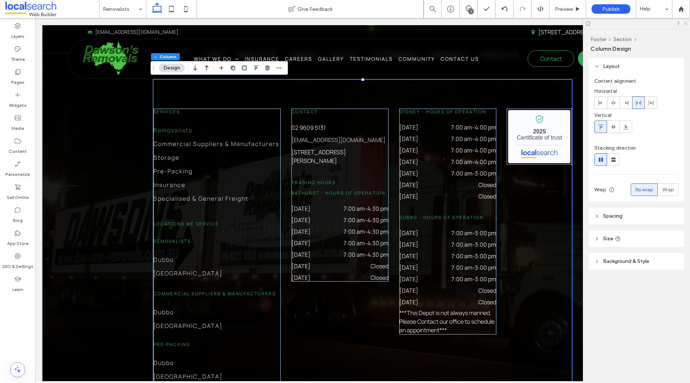
click at [686, 25] on icon at bounding box center [685, 23] width 5 height 5
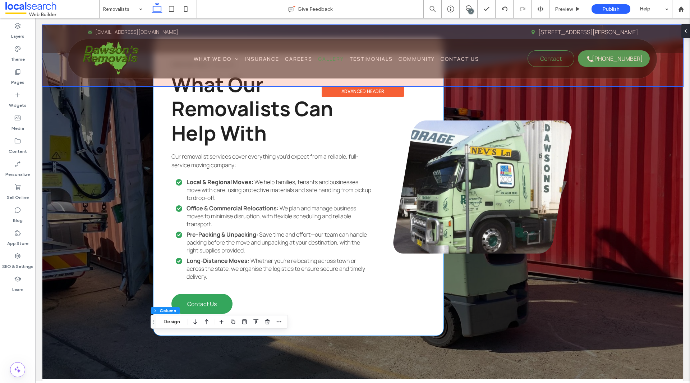
scroll to position [1043, 0]
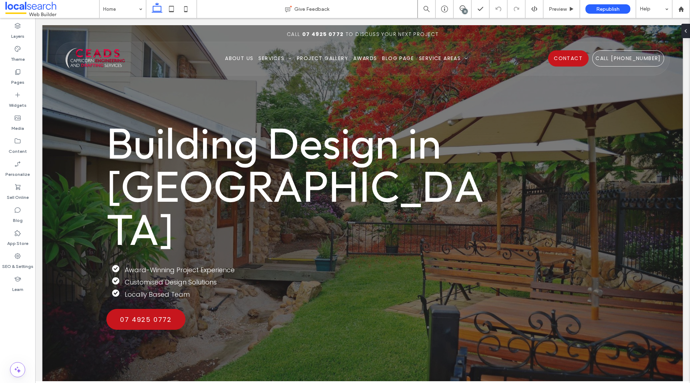
click at [463, 12] on div "35" at bounding box center [464, 11] width 5 height 5
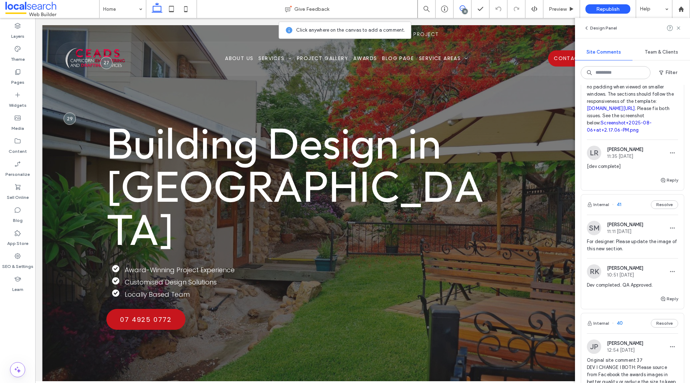
scroll to position [180, 0]
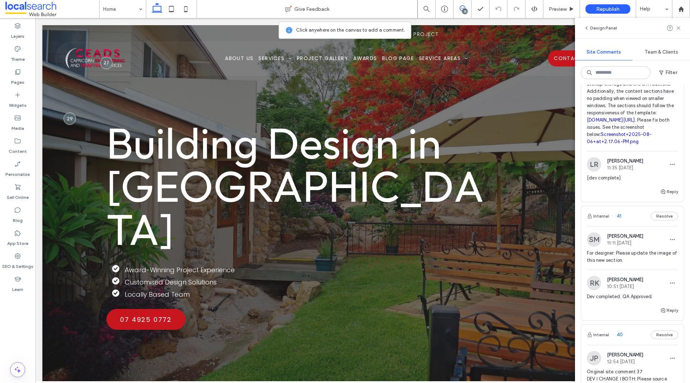
click at [632, 187] on div "[PERSON_NAME] 11:35 [DATE] [dev complete]" at bounding box center [632, 172] width 91 height 30
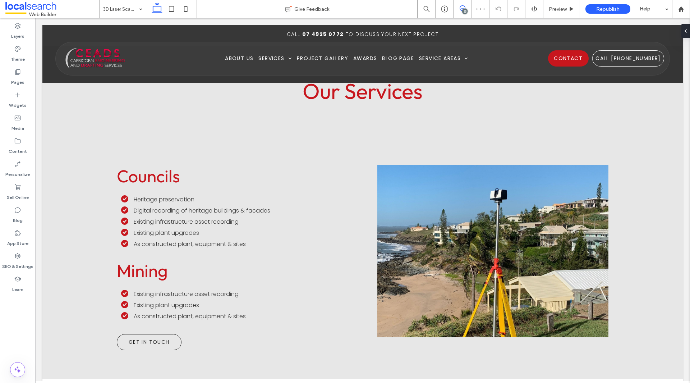
click at [462, 9] on icon at bounding box center [463, 8] width 6 height 6
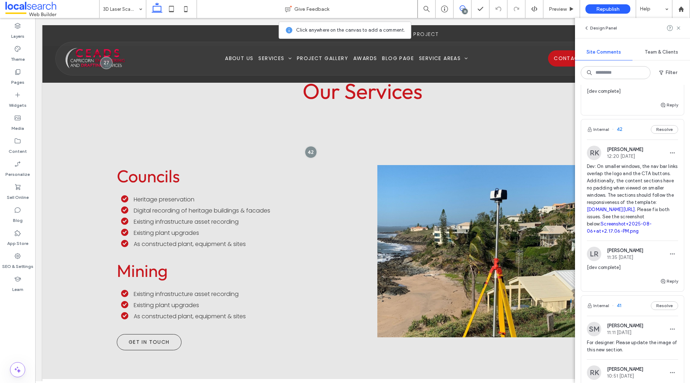
scroll to position [144, 0]
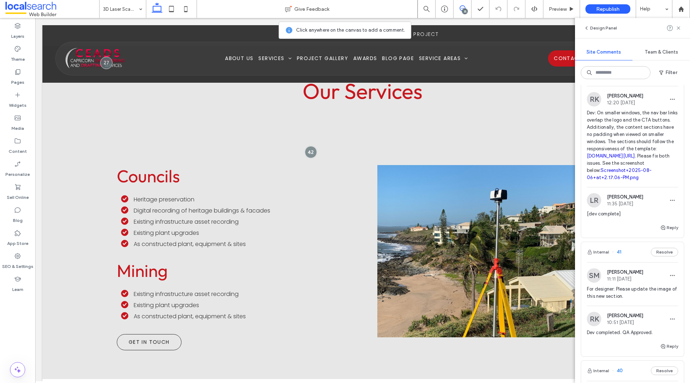
click at [603, 180] on link "Screenshot+2025-08-06+at+2.17.06-PM.png" at bounding box center [619, 173] width 65 height 13
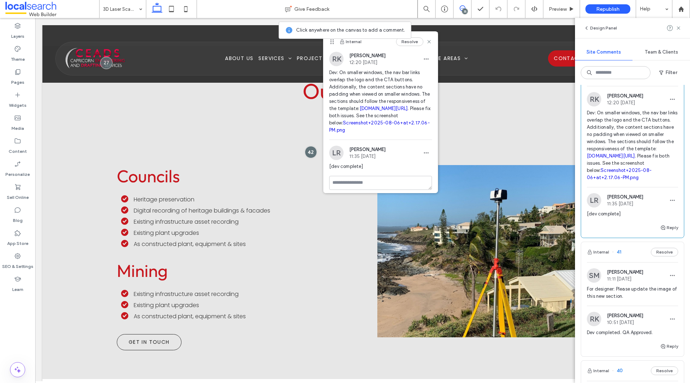
click at [359, 134] on span "Dev: On smaller windows, the nav bar links overlap the logo and the CTA buttons…" at bounding box center [380, 101] width 103 height 65
click at [358, 133] on link "Screenshot+2025-08-06+at+2.17.06-PM.png" at bounding box center [379, 126] width 101 height 13
click at [375, 111] on link "[DOMAIN_NAME][URL]" at bounding box center [384, 108] width 48 height 5
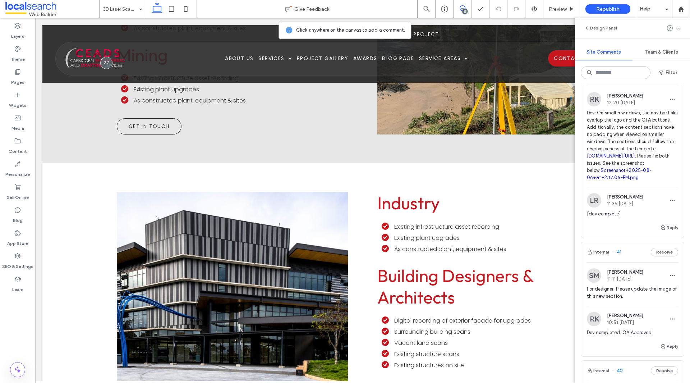
scroll to position [0, 0]
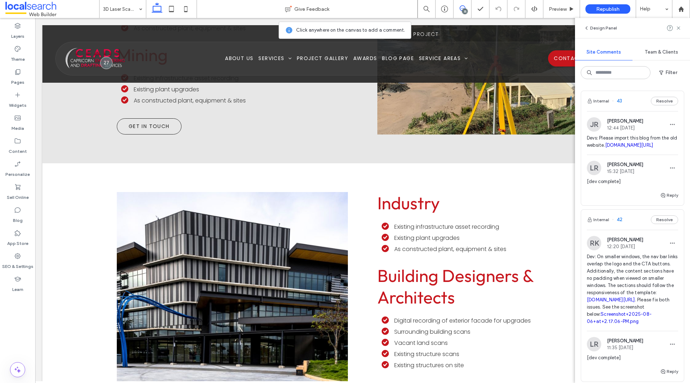
click at [629, 133] on div "JR [PERSON_NAME] 12:44 [DATE] Devs: Please import this blog from the old websit…" at bounding box center [632, 135] width 91 height 37
click at [612, 148] on link "[DOMAIN_NAME][URL]" at bounding box center [629, 144] width 48 height 5
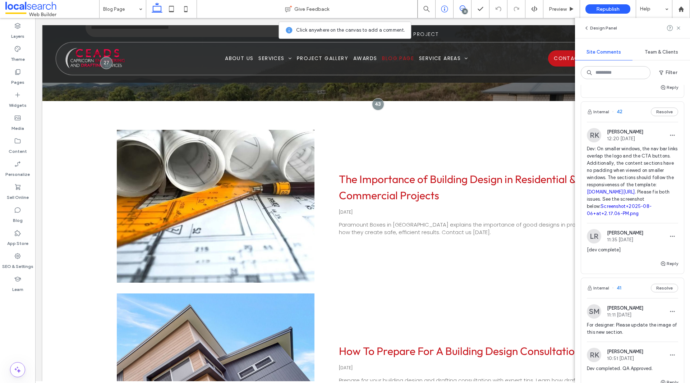
scroll to position [148, 0]
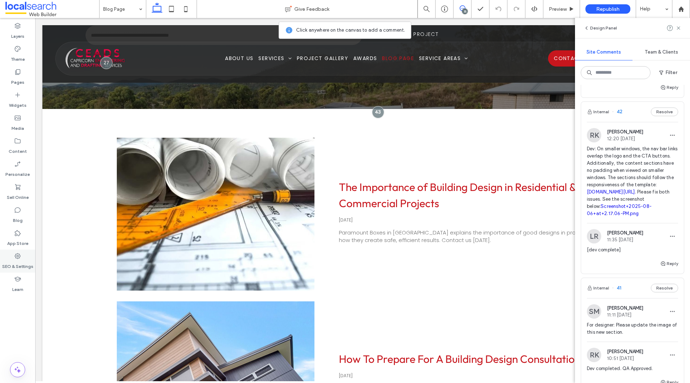
click at [22, 262] on label "SEO & Settings" at bounding box center [17, 264] width 31 height 10
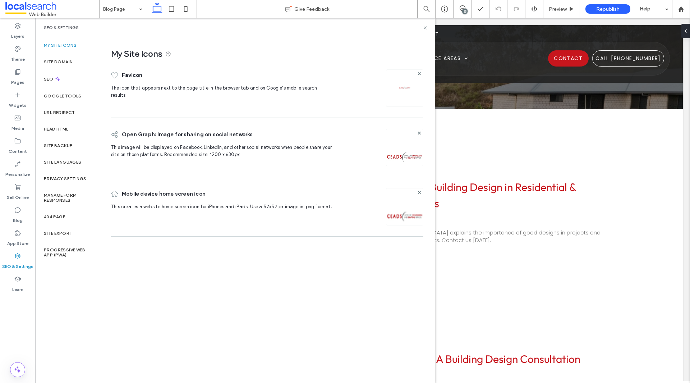
scroll to position [0, 0]
click at [61, 124] on div "Head HTML" at bounding box center [67, 129] width 65 height 17
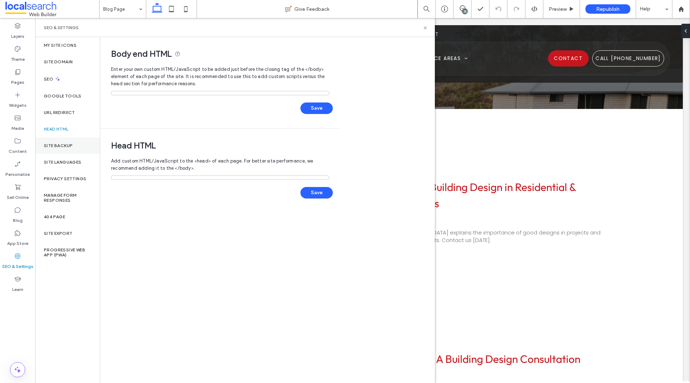
click at [66, 144] on label "Site Backup" at bounding box center [58, 145] width 29 height 5
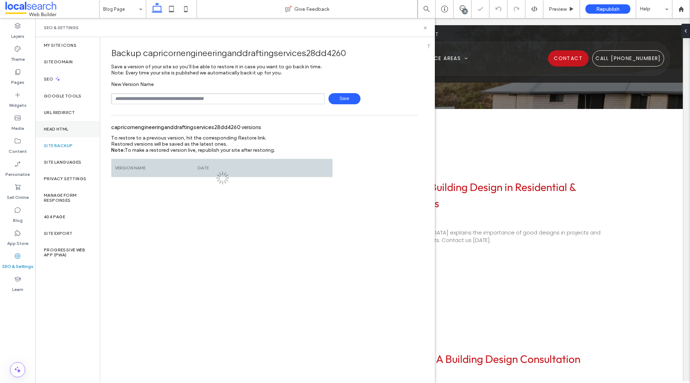
drag, startPoint x: 64, startPoint y: 133, endPoint x: 93, endPoint y: 134, distance: 29.1
click at [64, 133] on div "Head HTML" at bounding box center [67, 129] width 65 height 17
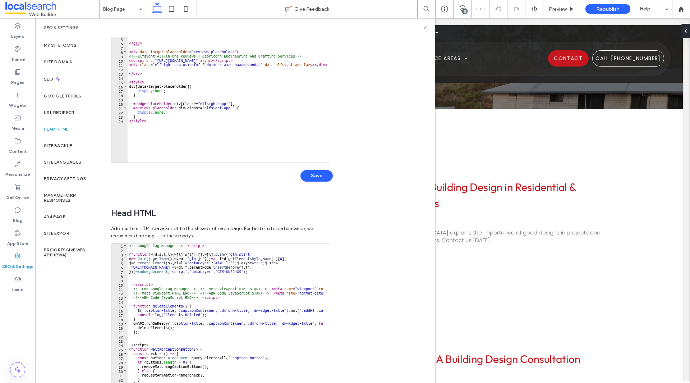
scroll to position [36, 0]
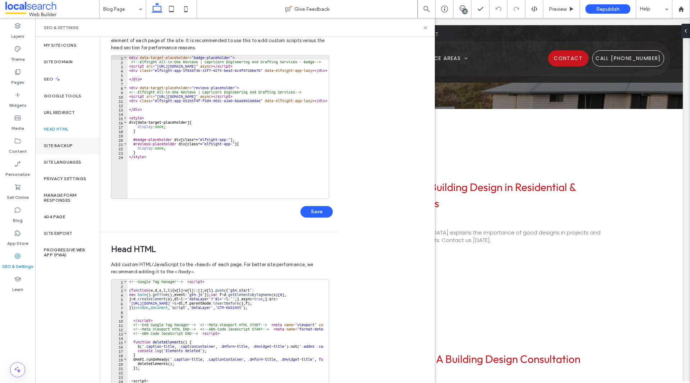
click at [59, 141] on div "Site Backup" at bounding box center [67, 145] width 65 height 17
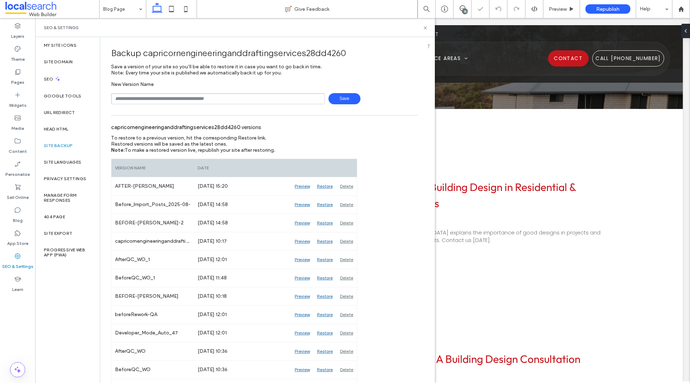
click at [183, 104] on input "text" at bounding box center [218, 98] width 214 height 11
click at [183, 101] on input "text" at bounding box center [218, 98] width 214 height 11
type input "**********"
click at [331, 97] on span "Save" at bounding box center [344, 98] width 32 height 11
drag, startPoint x: 252, startPoint y: 97, endPoint x: 246, endPoint y: 98, distance: 6.2
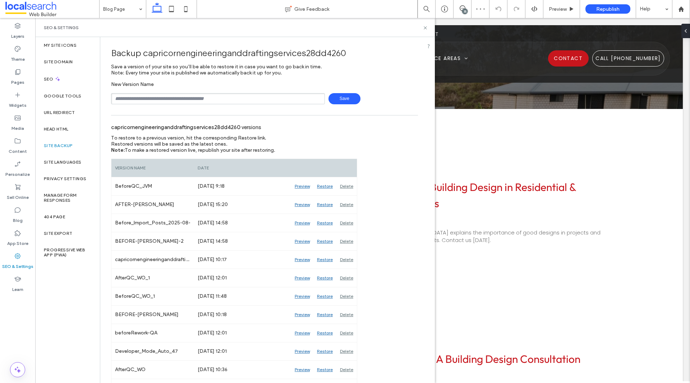
click at [252, 97] on input "text" at bounding box center [218, 98] width 214 height 11
type input "**********"
click at [341, 98] on span "Save" at bounding box center [344, 98] width 32 height 11
